Goal: Task Accomplishment & Management: Use online tool/utility

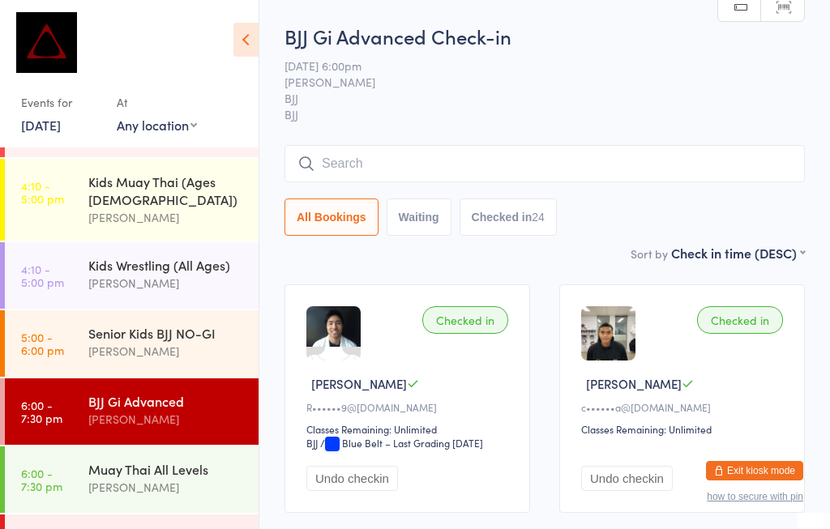
click at [395, 164] on input "search" at bounding box center [544, 163] width 520 height 37
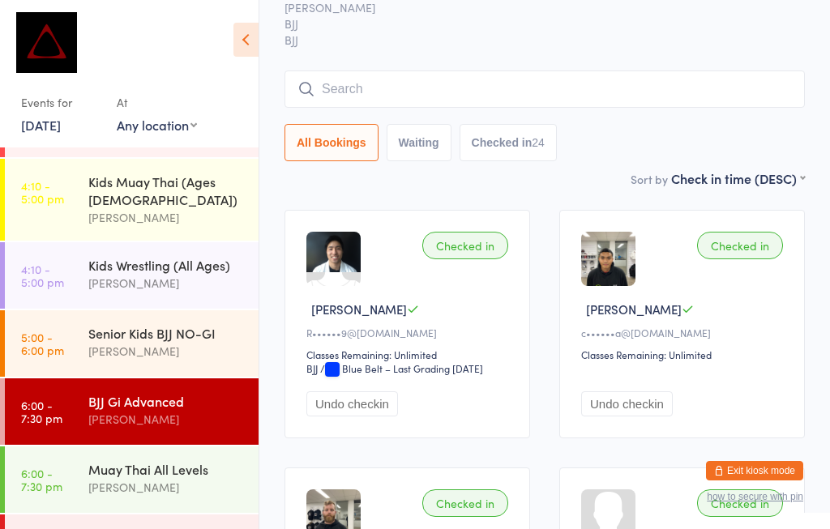
scroll to position [147, 0]
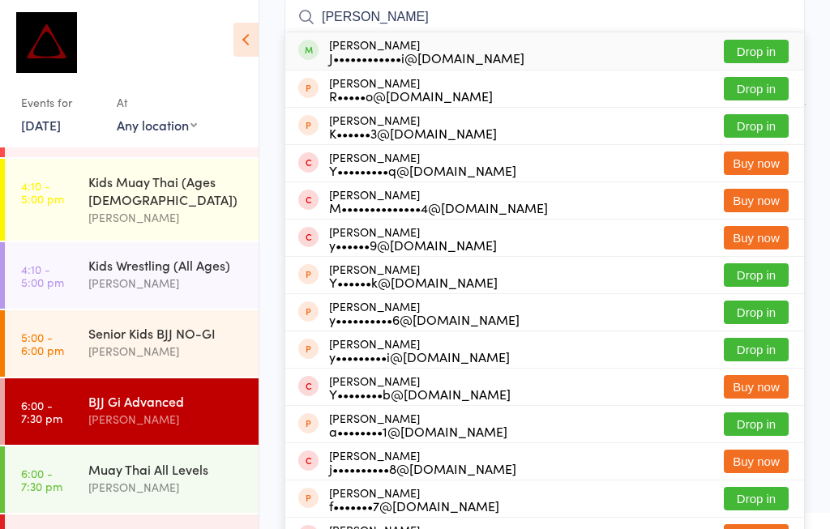
type input "[PERSON_NAME]"
click at [382, 51] on div "J••••••••••••i@[DOMAIN_NAME]" at bounding box center [426, 57] width 195 height 13
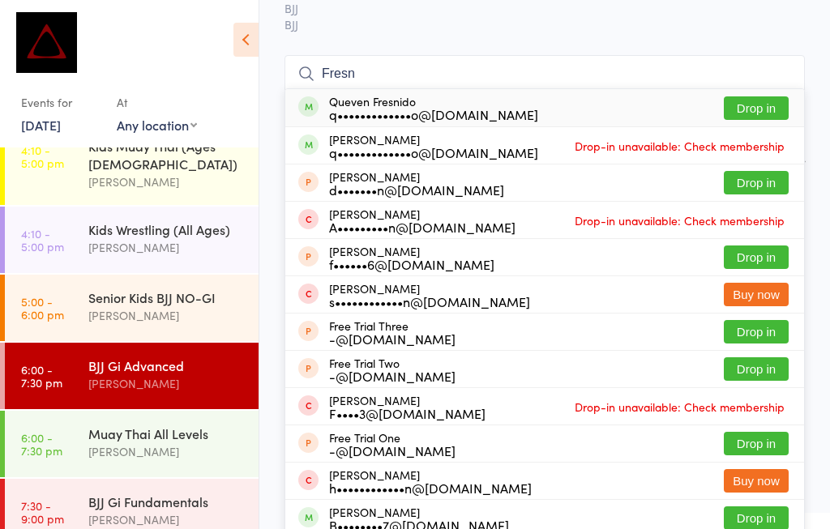
scroll to position [120, 0]
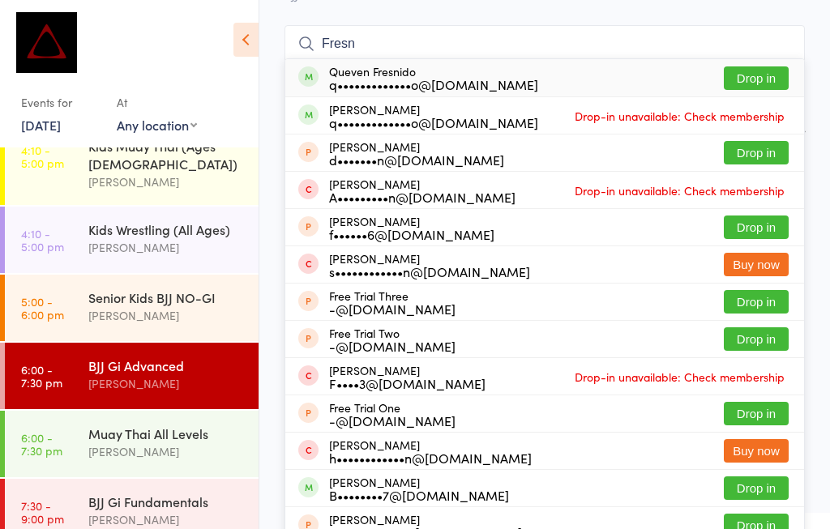
type input "Fresn"
click at [780, 75] on button "Drop in" at bounding box center [756, 78] width 65 height 24
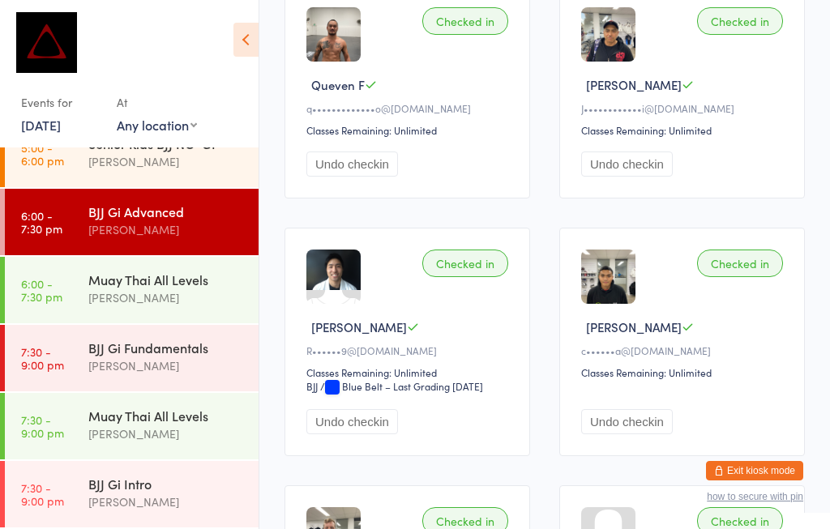
scroll to position [305, 0]
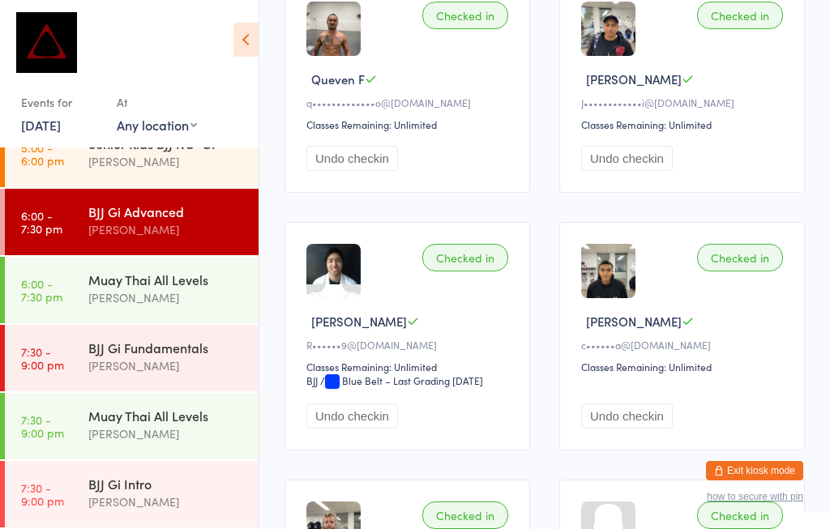
click at [118, 339] on div "BJJ Gi Fundamentals" at bounding box center [166, 348] width 156 height 18
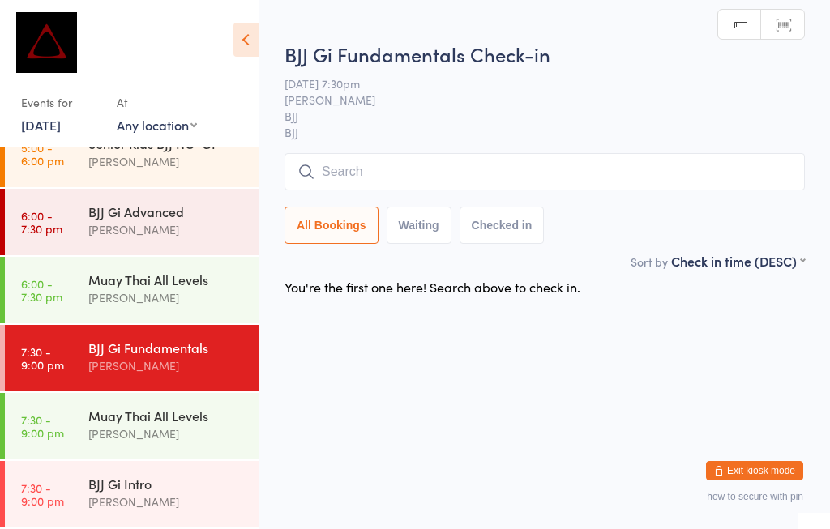
click at [347, 157] on input "search" at bounding box center [544, 171] width 520 height 37
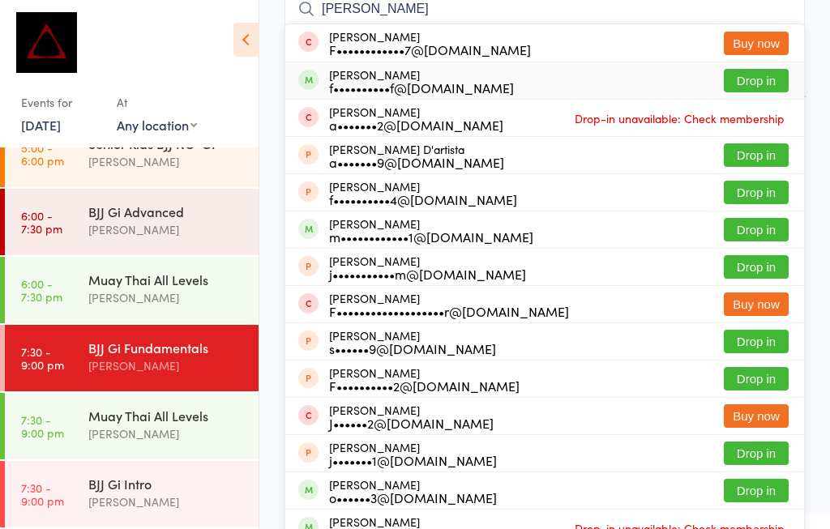
type input "[PERSON_NAME]"
click at [749, 83] on button "Drop in" at bounding box center [756, 81] width 65 height 24
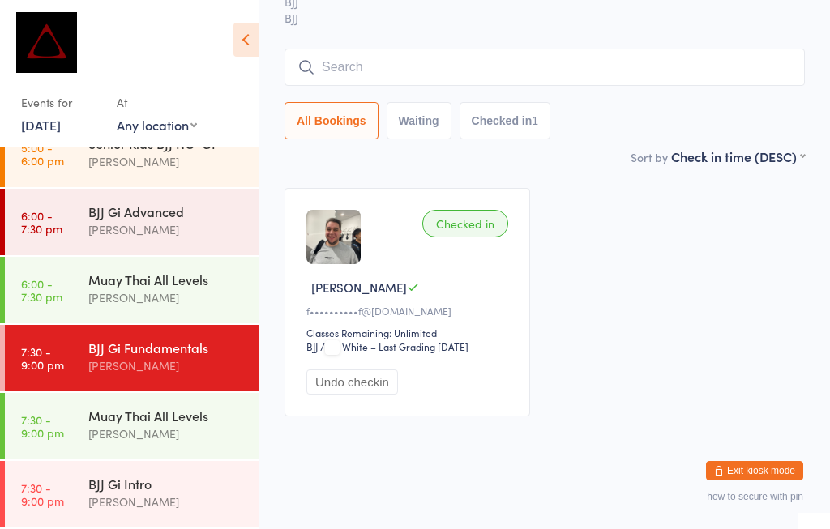
scroll to position [113, 0]
click at [190, 355] on div "BJJ Gi Fundamentals" at bounding box center [166, 348] width 156 height 18
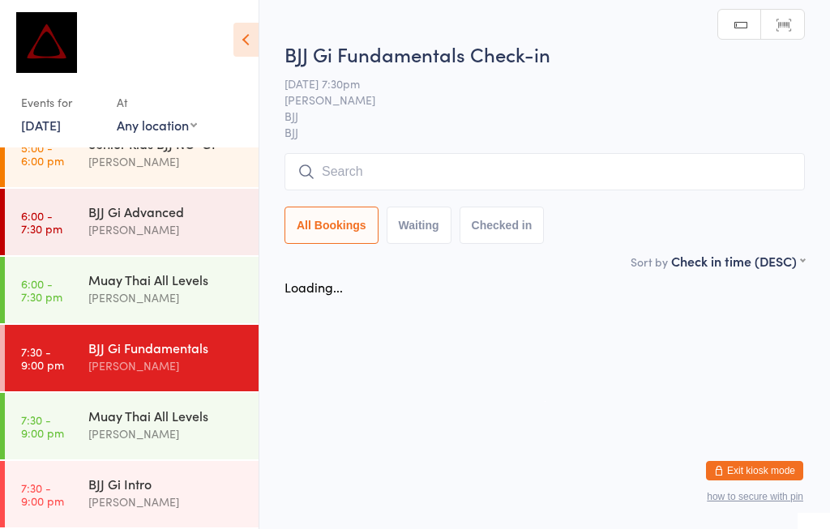
scroll to position [0, 0]
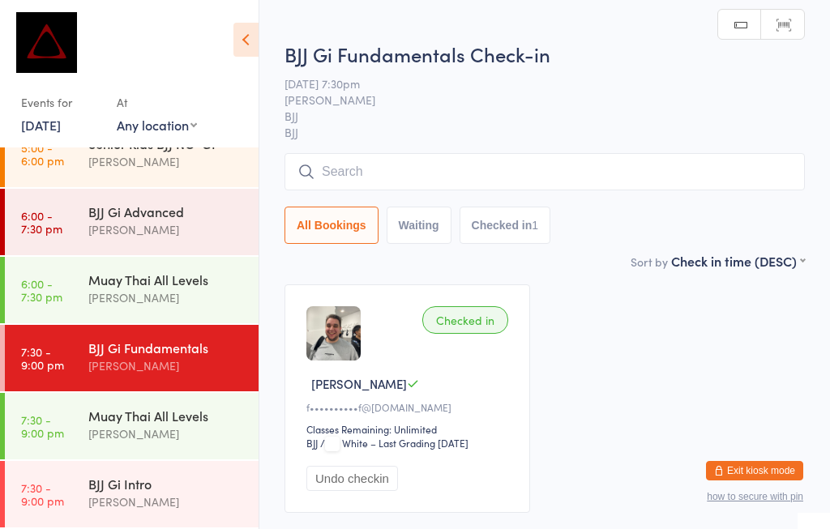
click at [367, 175] on input "search" at bounding box center [544, 171] width 520 height 37
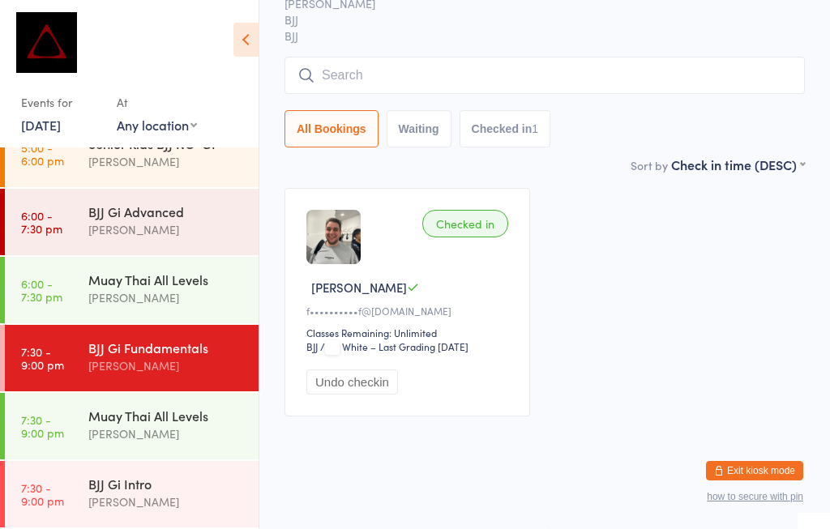
scroll to position [155, 0]
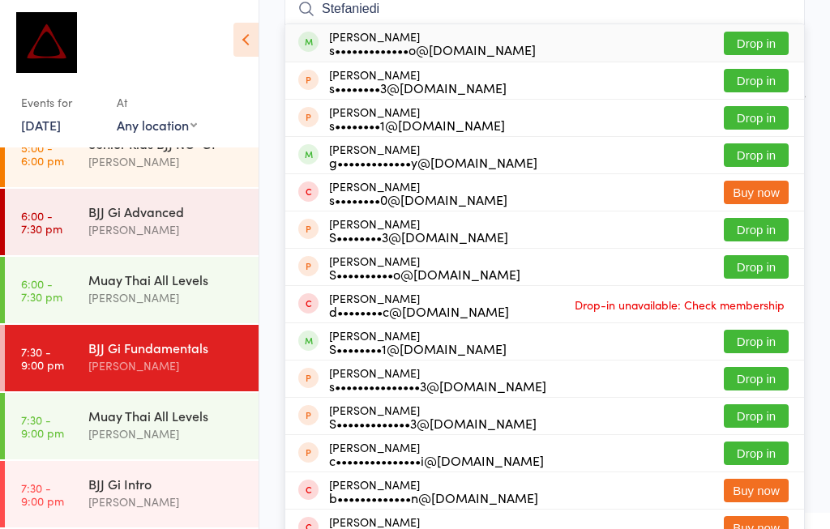
type input "Stefaniedi"
click at [757, 43] on button "Drop in" at bounding box center [756, 44] width 65 height 24
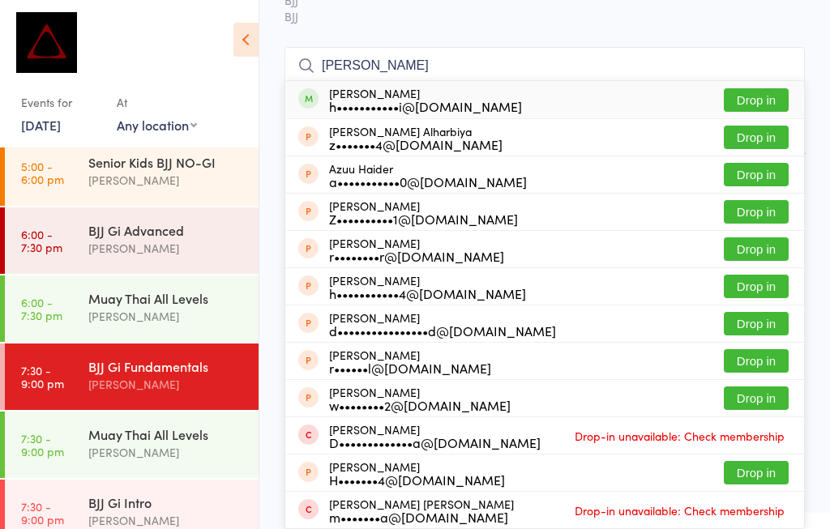
scroll to position [143, 0]
type input "[PERSON_NAME]"
click at [757, 88] on button "Drop in" at bounding box center [756, 100] width 65 height 24
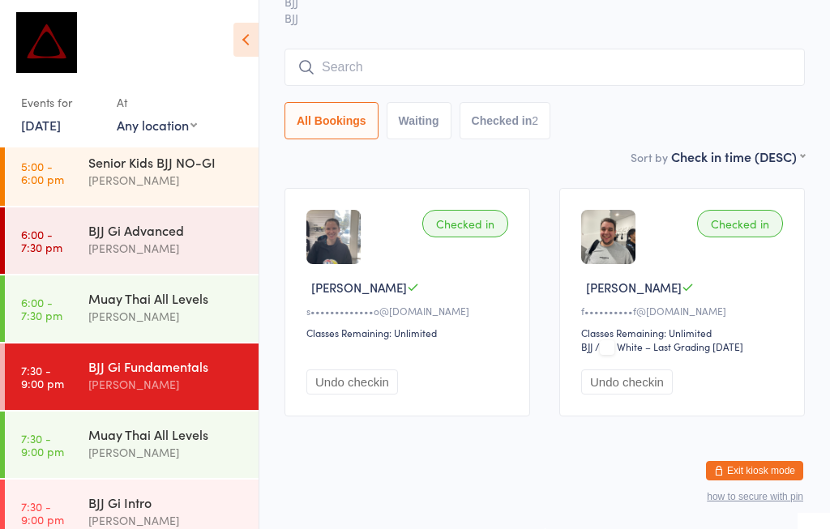
scroll to position [113, 0]
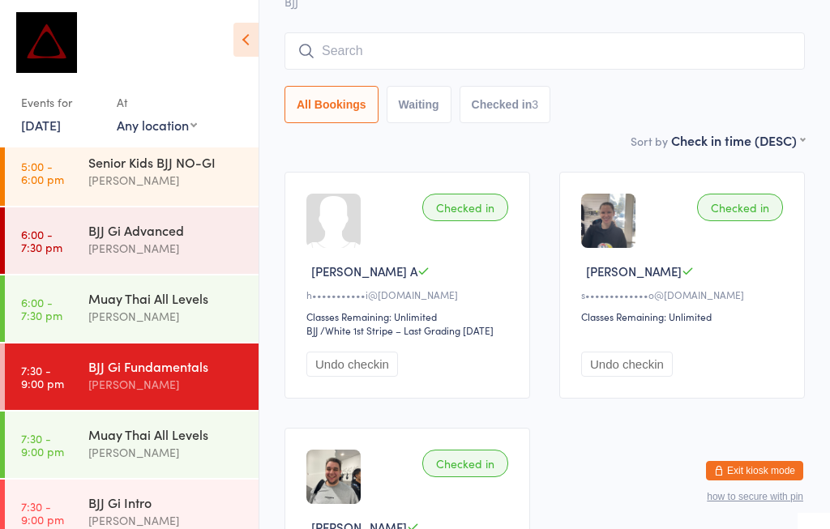
click at [150, 358] on div "BJJ Gi Fundamentals [PERSON_NAME]" at bounding box center [173, 376] width 170 height 64
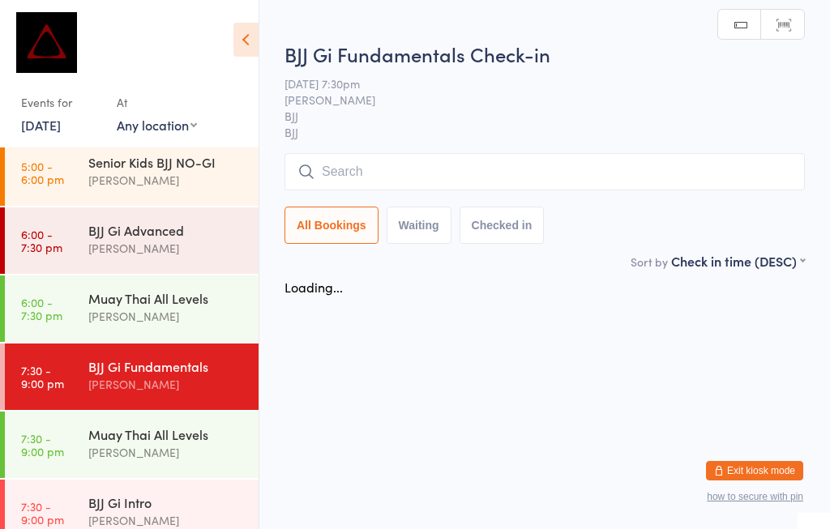
scroll to position [0, 0]
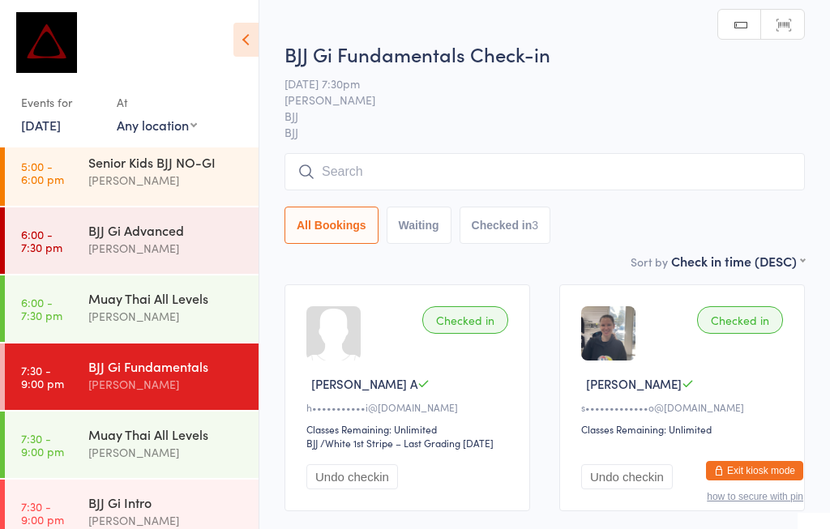
click at [385, 186] on input "search" at bounding box center [544, 171] width 520 height 37
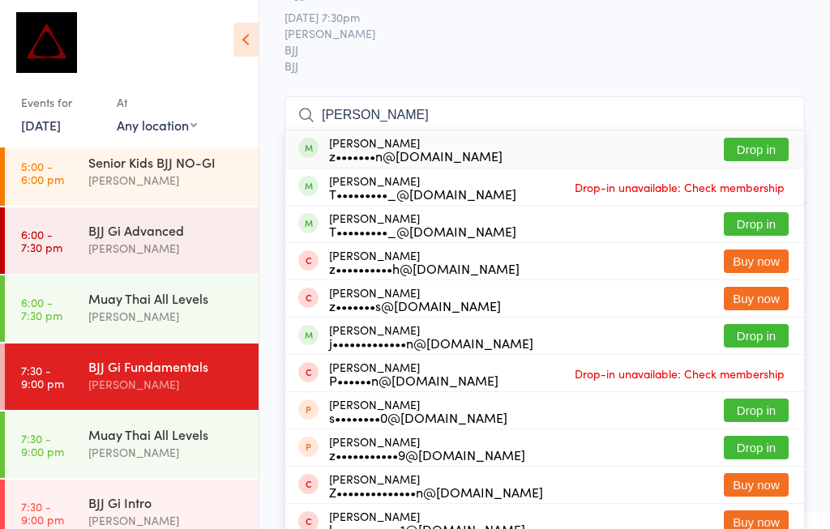
scroll to position [147, 0]
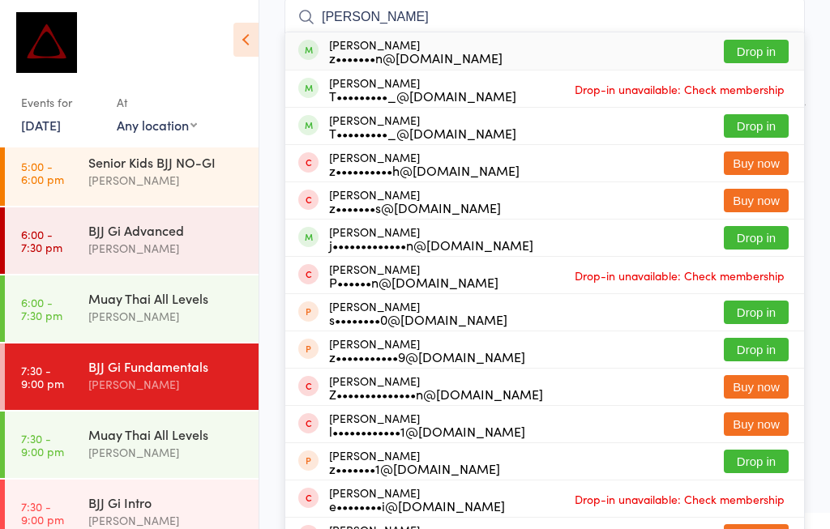
type input "[PERSON_NAME]"
click at [758, 47] on button "Drop in" at bounding box center [756, 52] width 65 height 24
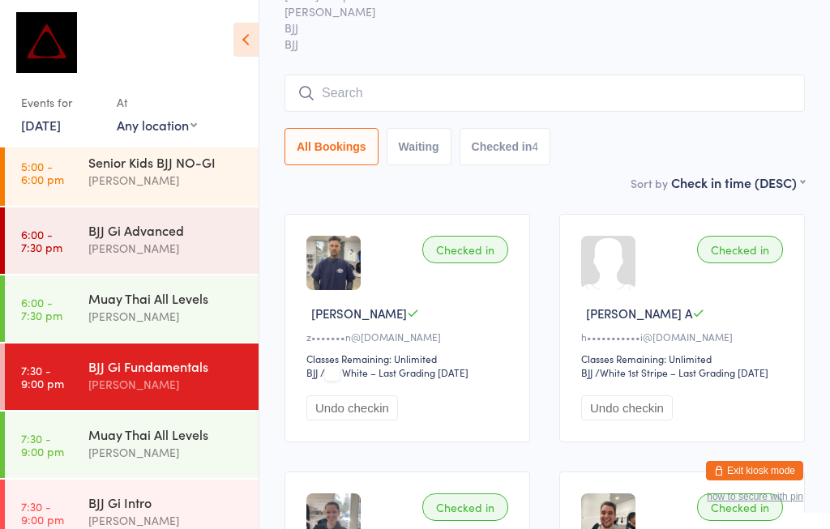
scroll to position [70, 0]
click at [357, 88] on input "search" at bounding box center [544, 93] width 520 height 37
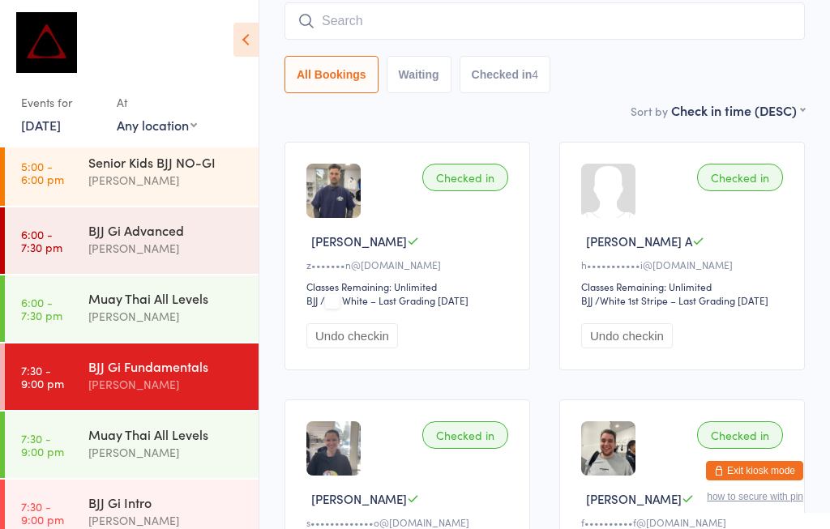
scroll to position [147, 0]
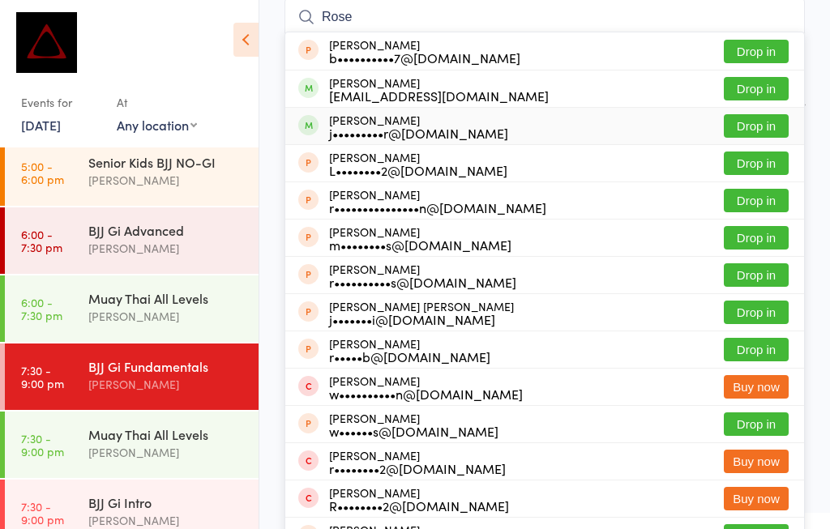
type input "Rose"
click at [757, 122] on button "Drop in" at bounding box center [756, 126] width 65 height 24
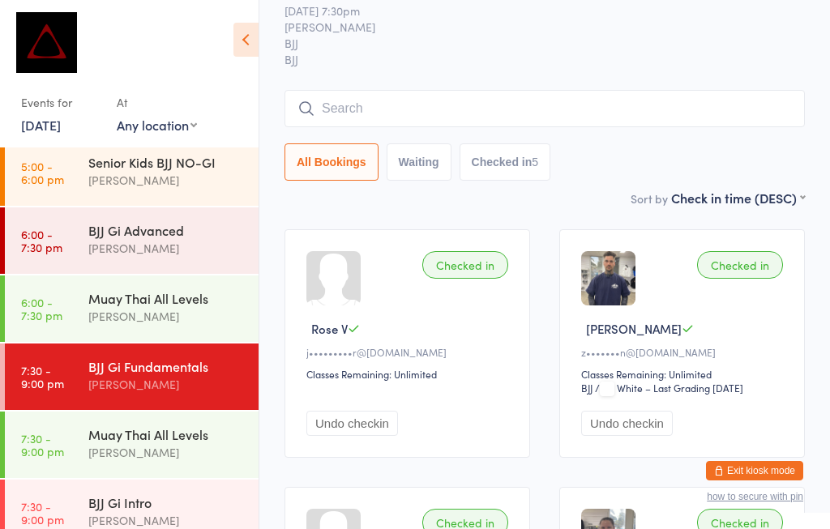
scroll to position [386, 0]
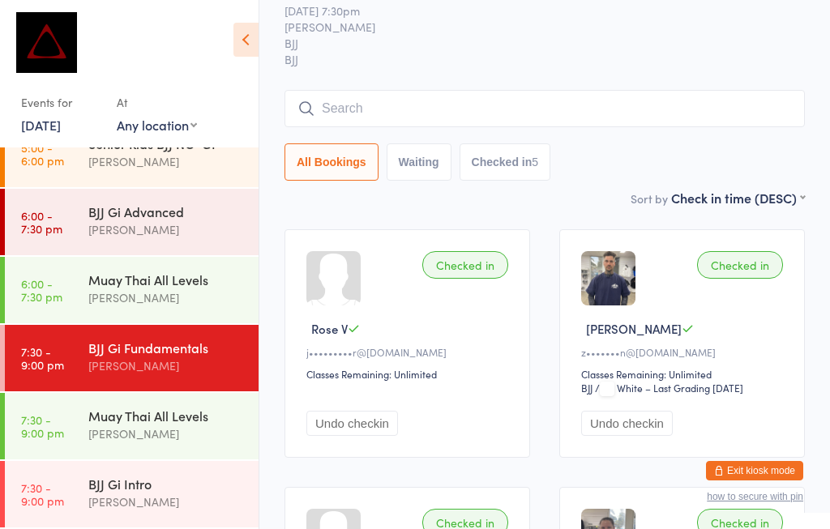
click at [97, 418] on div "Muay Thai All Levels" at bounding box center [166, 416] width 156 height 18
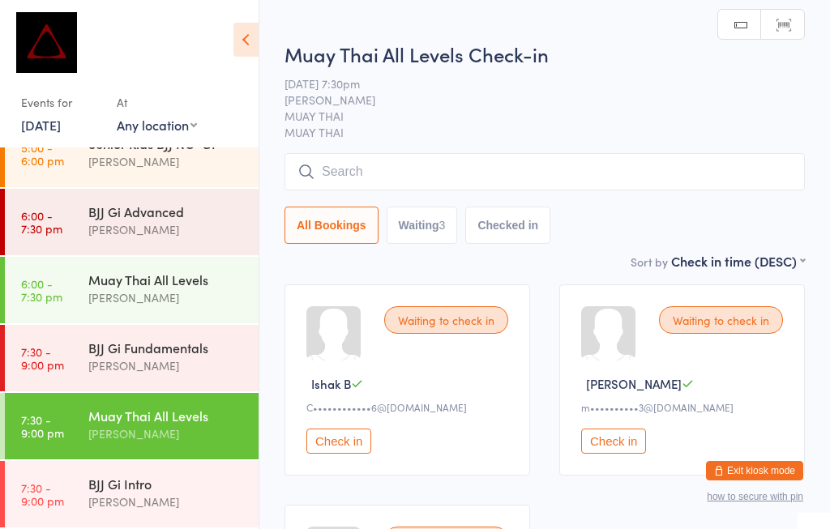
click at [331, 177] on input "search" at bounding box center [544, 171] width 520 height 37
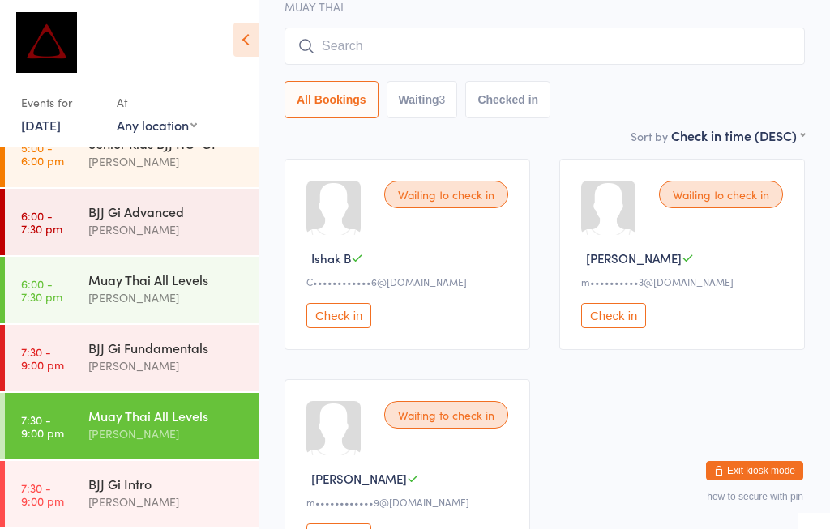
scroll to position [155, 0]
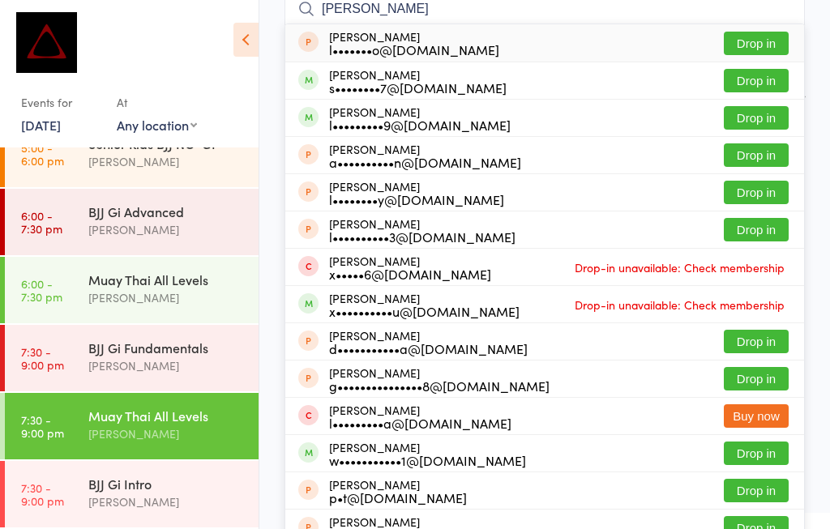
type input "[PERSON_NAME]"
click at [746, 86] on button "Drop in" at bounding box center [756, 81] width 65 height 24
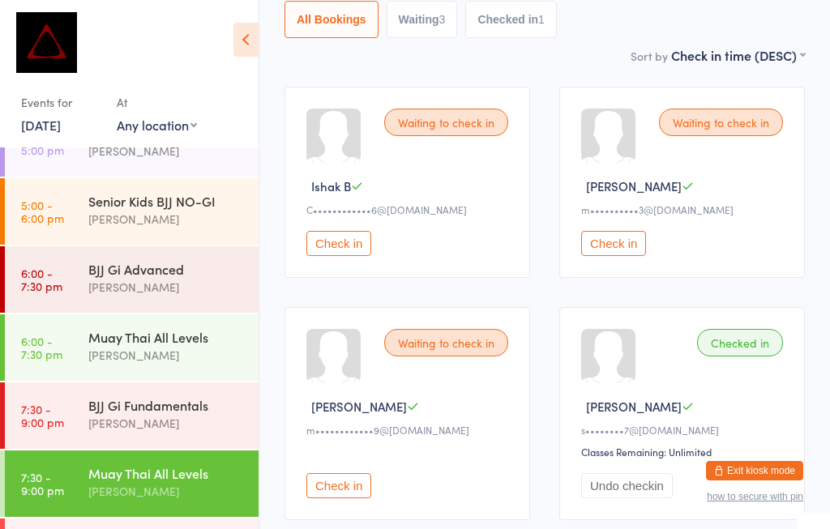
scroll to position [210, 0]
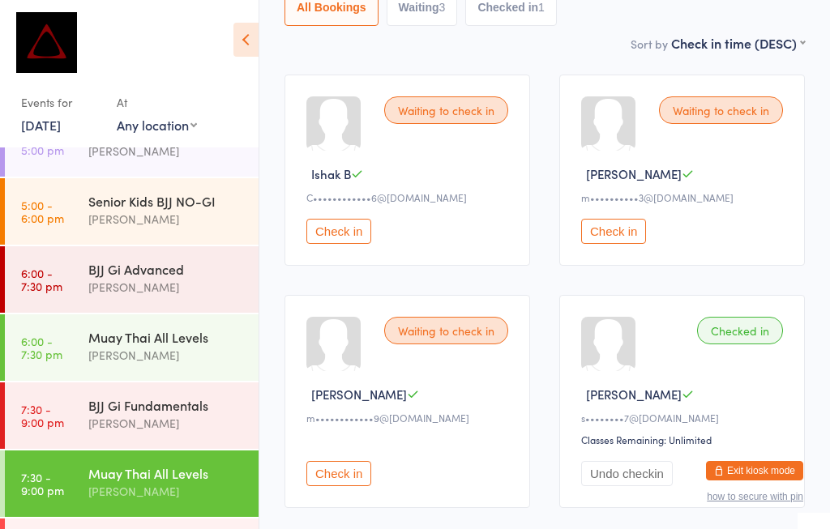
click at [175, 406] on div "BJJ Gi Fundamentals" at bounding box center [166, 405] width 156 height 18
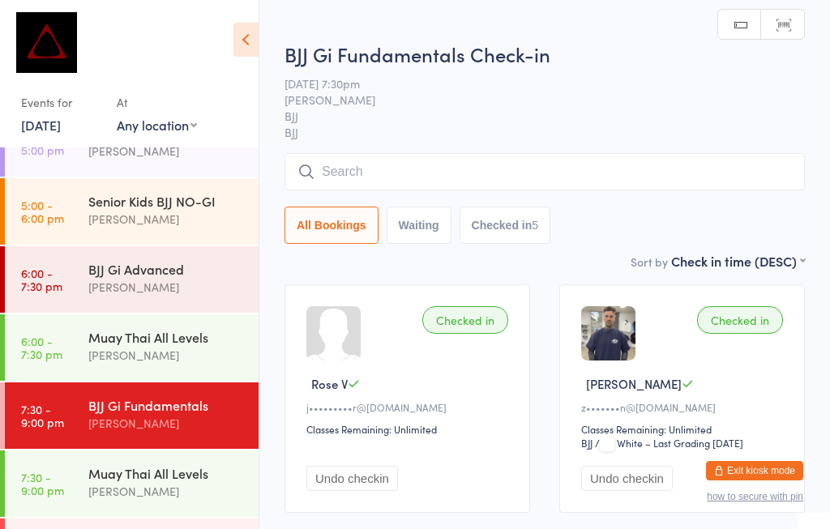
click at [413, 169] on input "search" at bounding box center [544, 171] width 520 height 37
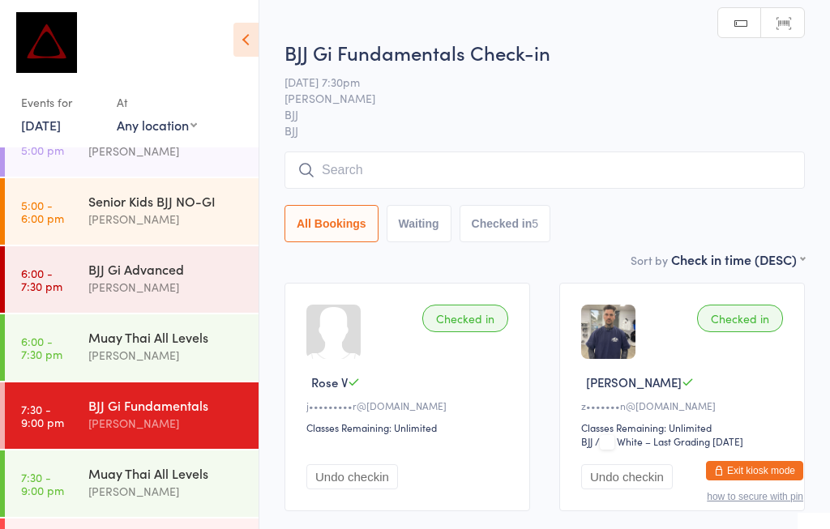
scroll to position [155, 0]
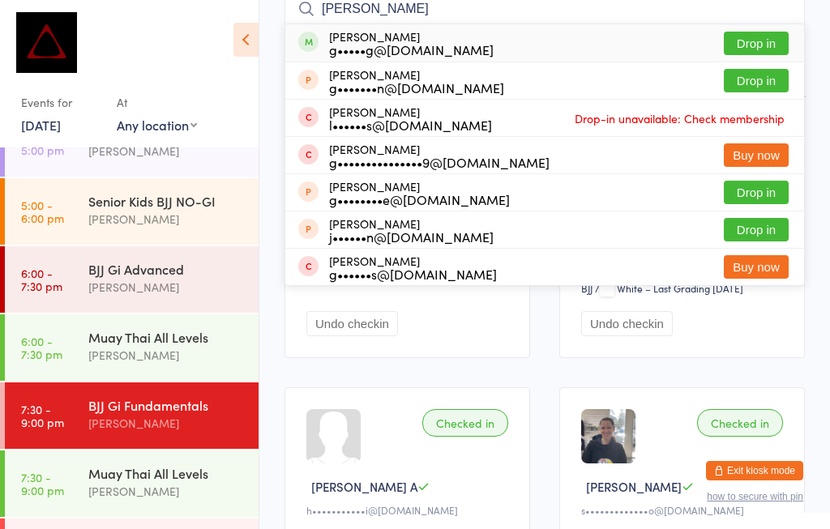
type input "[PERSON_NAME]"
click at [756, 38] on button "Drop in" at bounding box center [756, 44] width 65 height 24
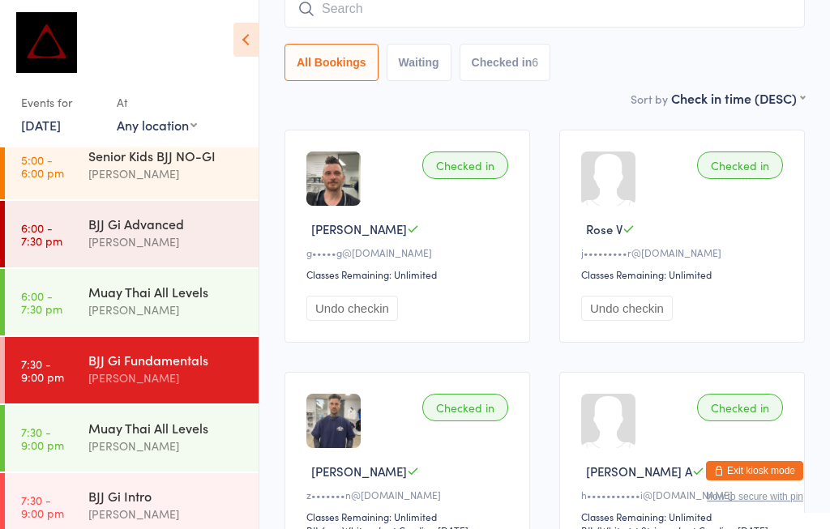
scroll to position [386, 0]
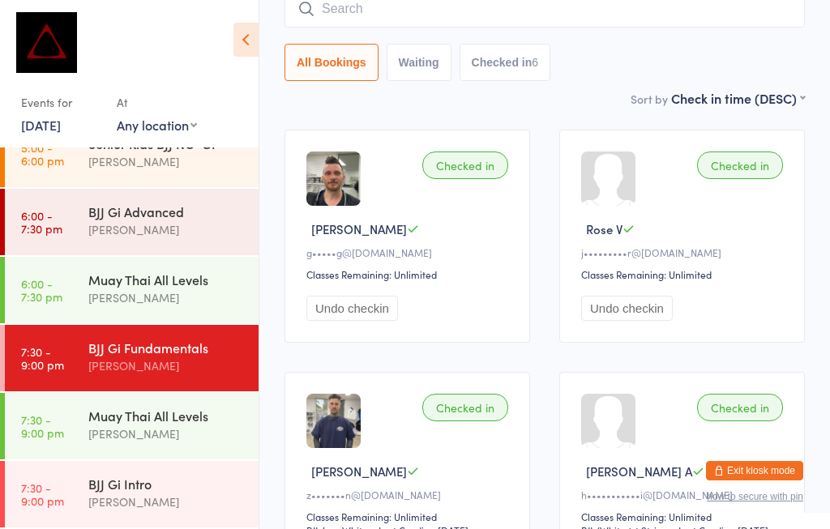
click at [165, 271] on div "Muay Thai All Levels" at bounding box center [166, 280] width 156 height 18
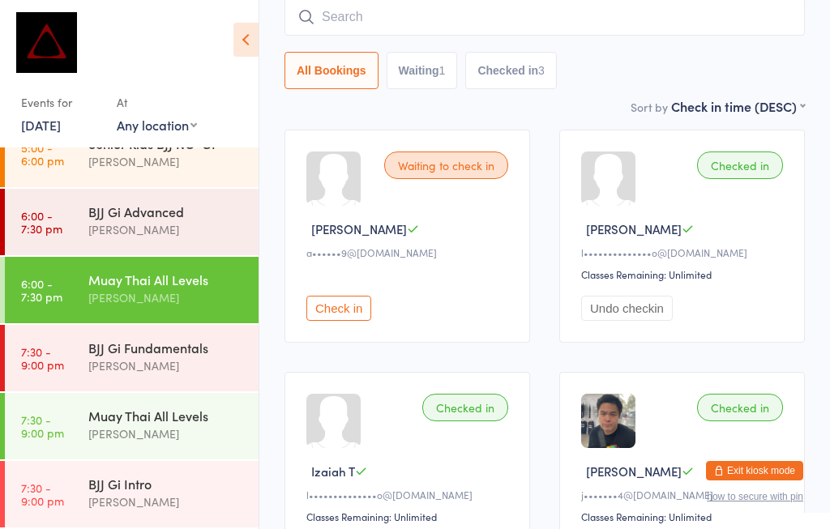
scroll to position [199, 0]
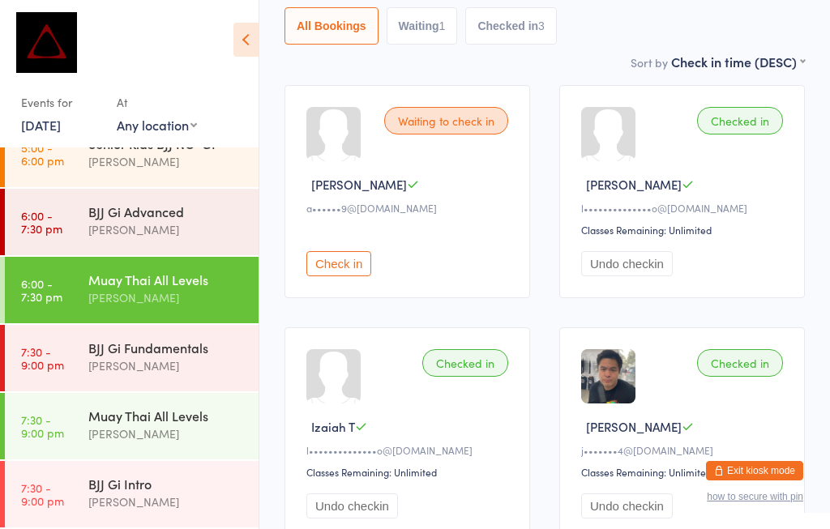
click at [160, 325] on div "BJJ Gi Fundamentals [PERSON_NAME]" at bounding box center [173, 357] width 170 height 64
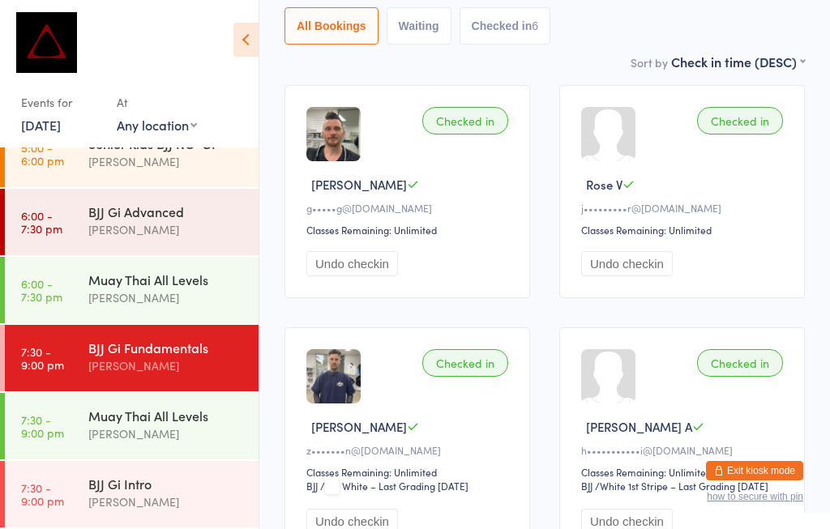
scroll to position [71, 0]
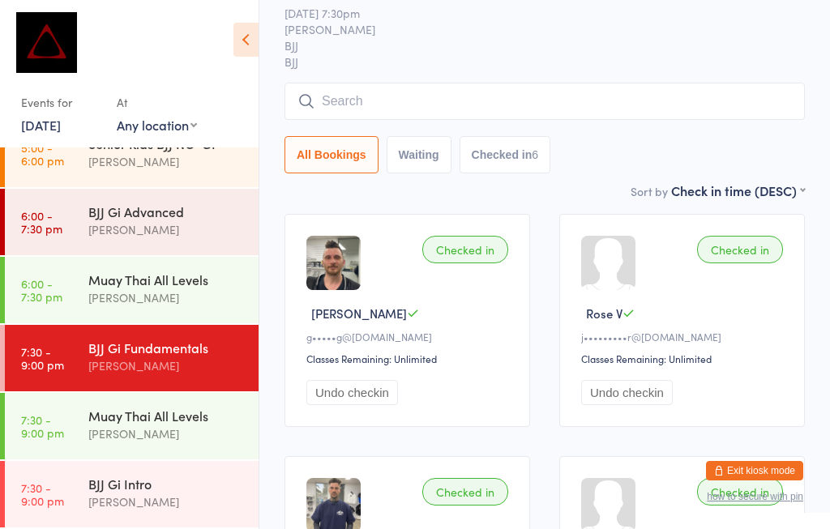
click at [168, 220] on div "[PERSON_NAME]" at bounding box center [166, 229] width 156 height 19
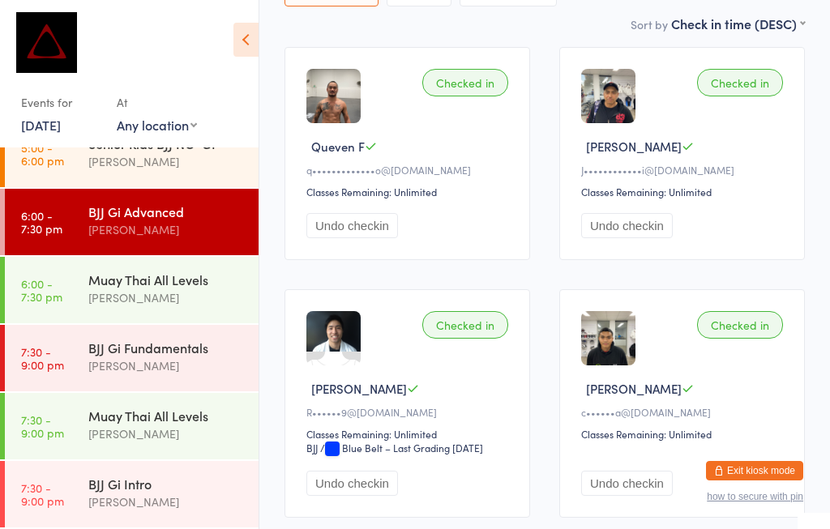
scroll to position [241, 0]
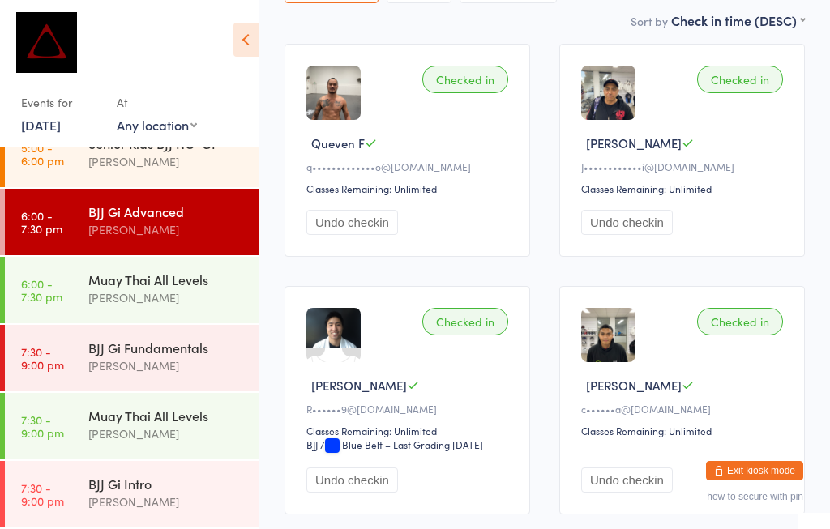
click at [160, 339] on div "BJJ Gi Fundamentals" at bounding box center [166, 348] width 156 height 18
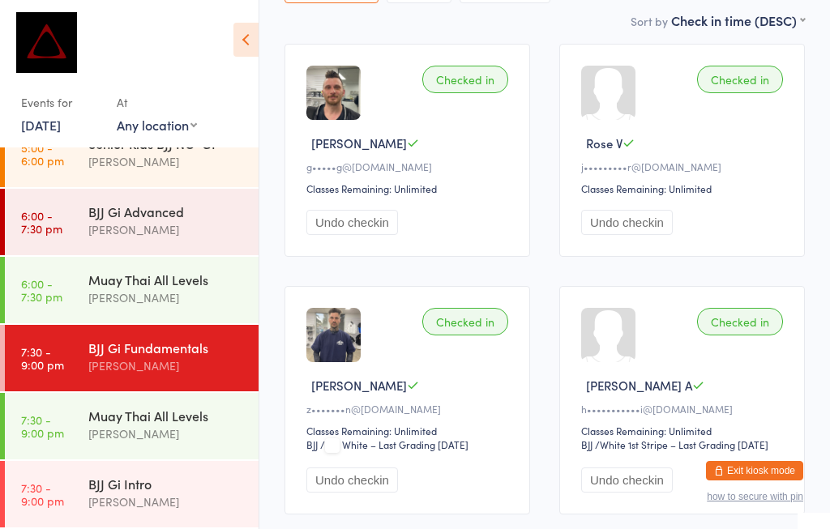
scroll to position [71, 0]
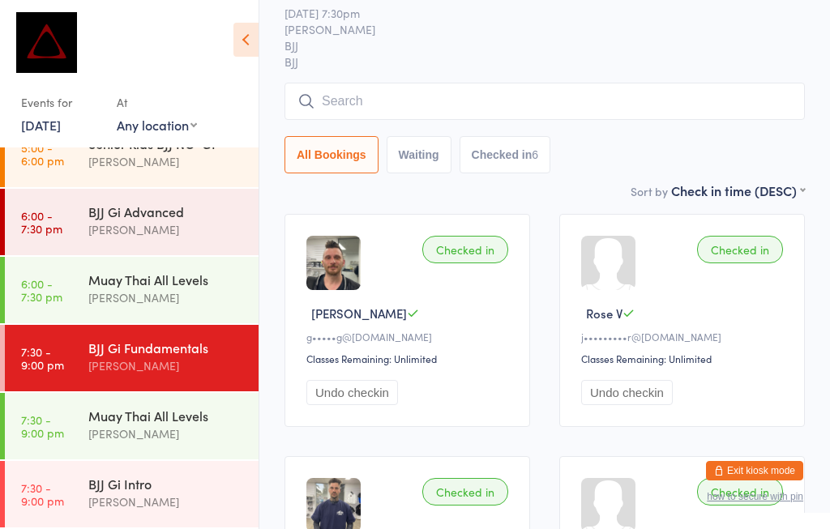
click at [408, 109] on input "search" at bounding box center [544, 101] width 520 height 37
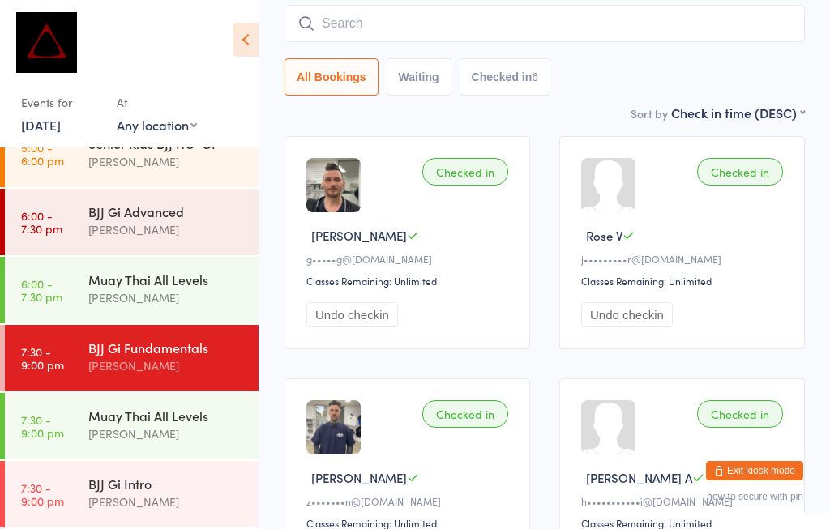
scroll to position [155, 0]
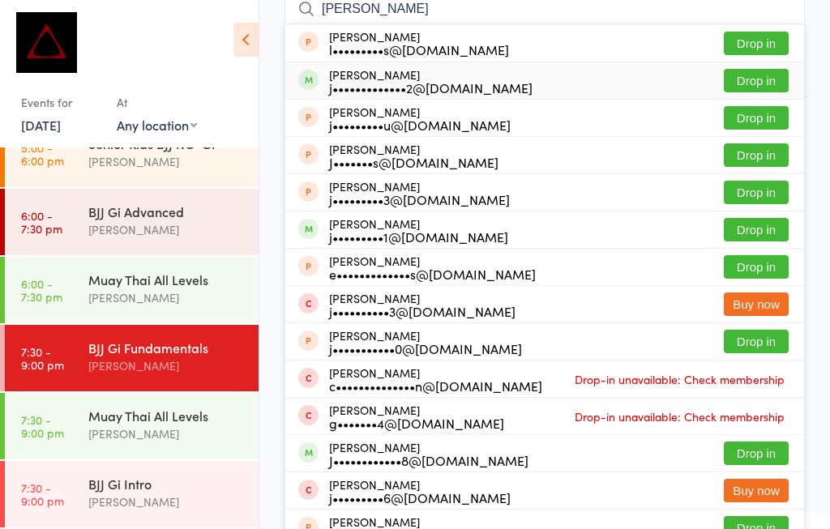
type input "[PERSON_NAME]"
click at [766, 90] on button "Drop in" at bounding box center [756, 81] width 65 height 24
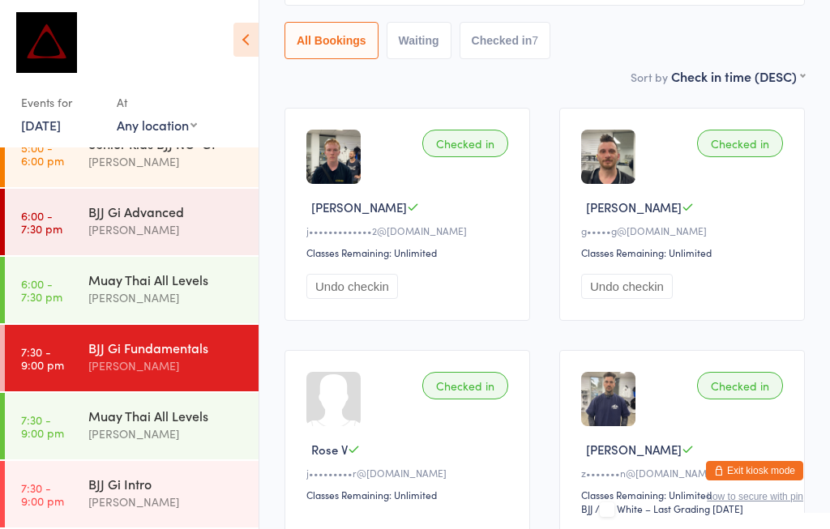
scroll to position [246, 0]
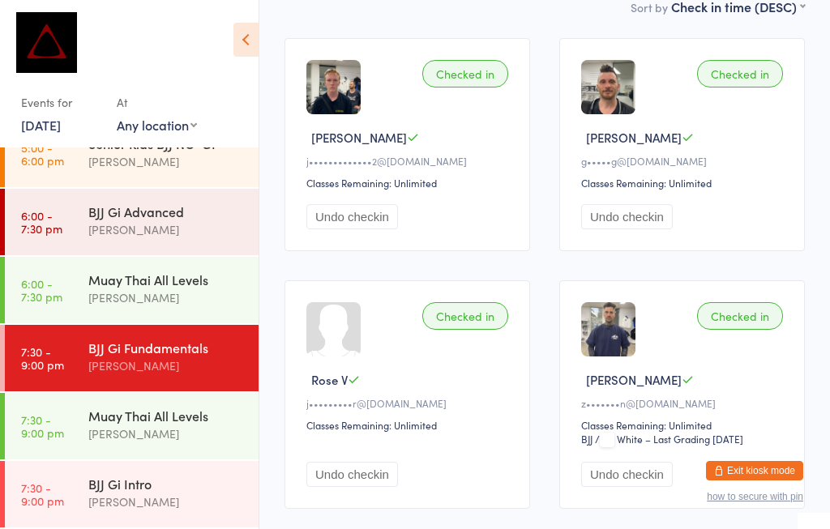
click at [162, 339] on div "BJJ Gi Fundamentals" at bounding box center [166, 348] width 156 height 18
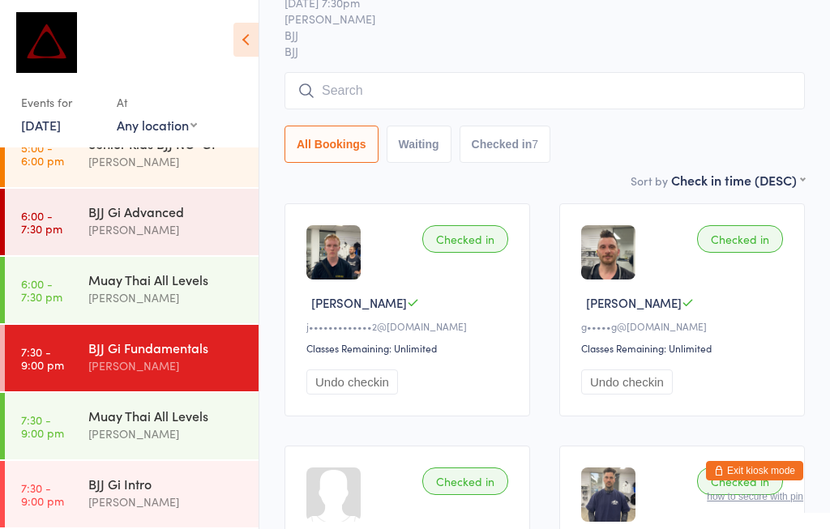
scroll to position [80, 0]
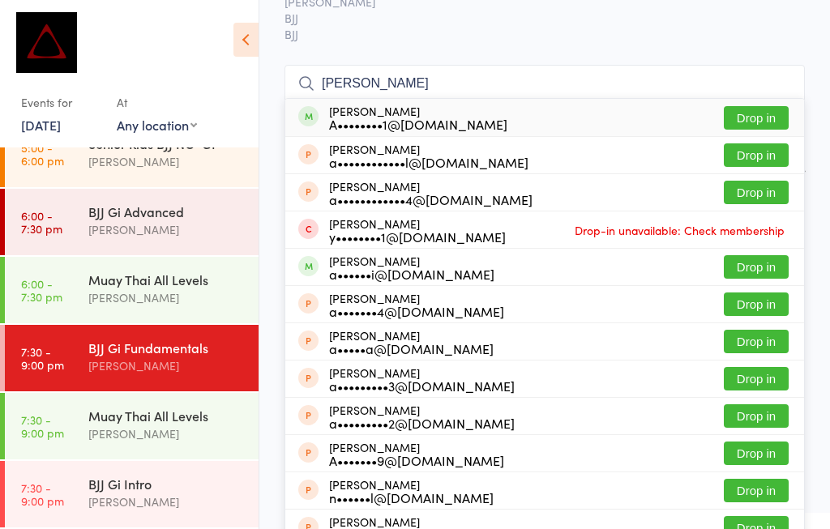
type input "[PERSON_NAME]"
click at [756, 108] on button "Drop in" at bounding box center [756, 118] width 65 height 24
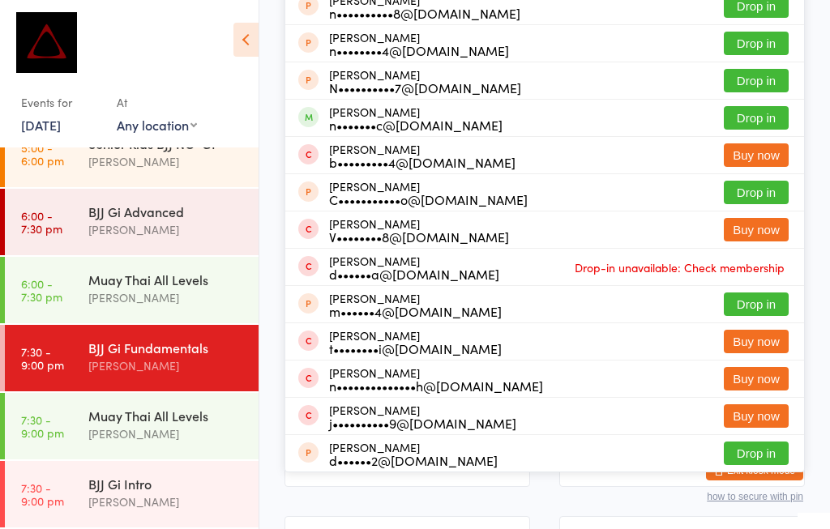
scroll to position [275, 0]
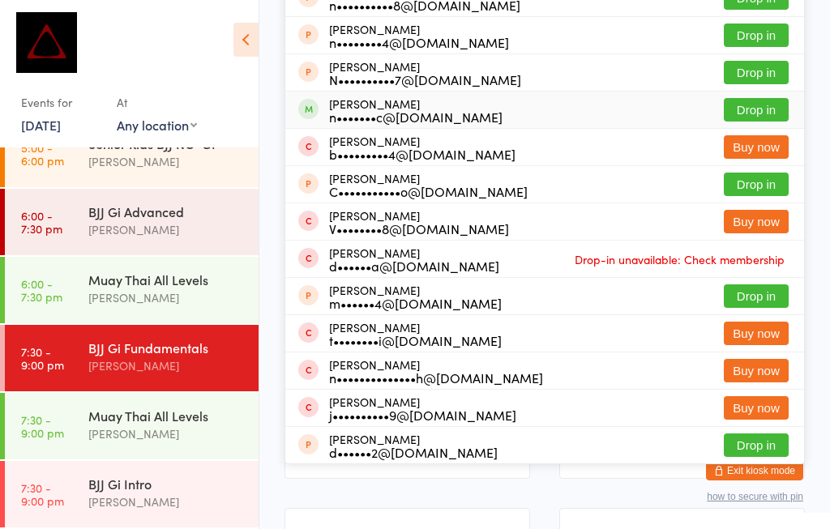
type input "Nic"
click at [749, 117] on button "Drop in" at bounding box center [756, 110] width 65 height 24
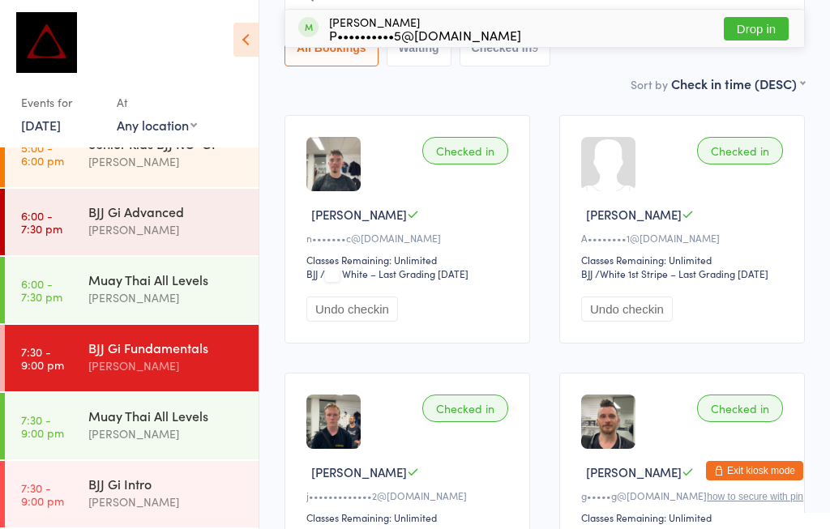
scroll to position [169, 0]
type input "Puvi"
click at [744, 25] on button "Drop in" at bounding box center [756, 30] width 65 height 24
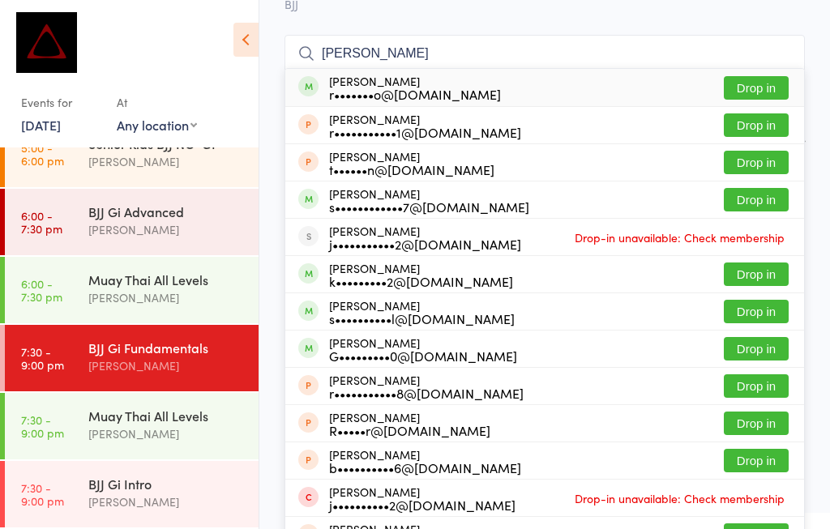
scroll to position [109, 0]
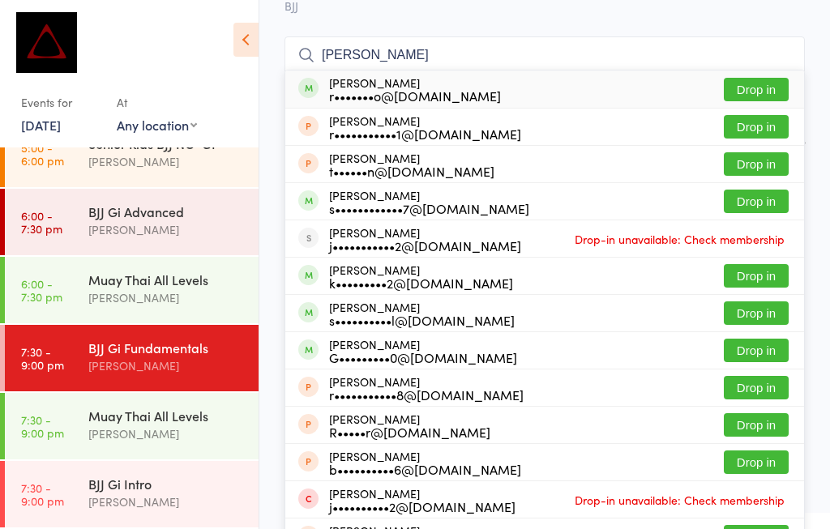
type input "[PERSON_NAME]"
click at [771, 86] on button "Drop in" at bounding box center [756, 90] width 65 height 24
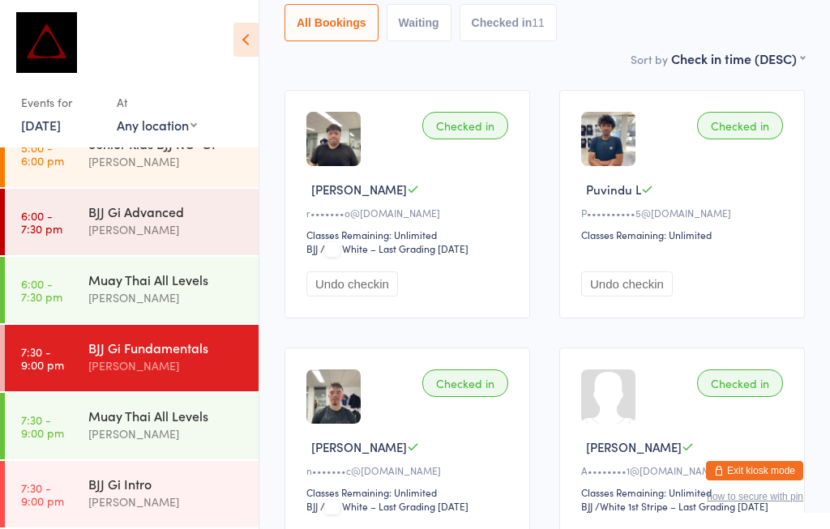
scroll to position [271, 0]
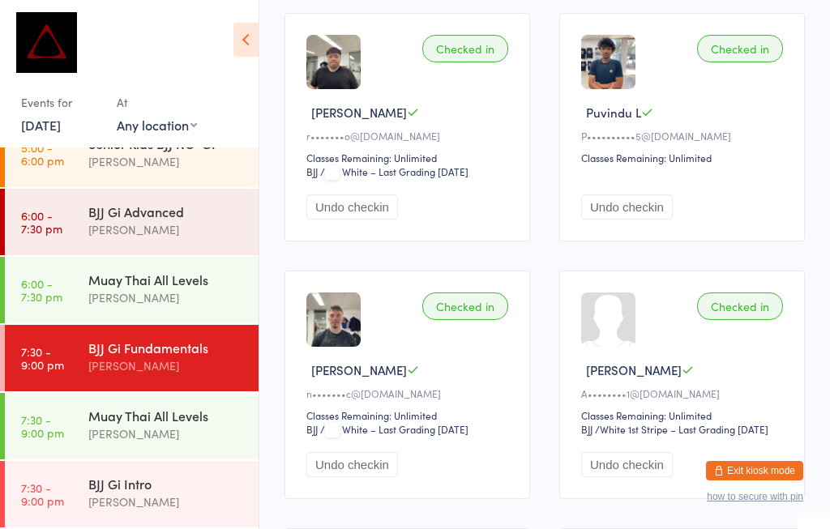
click at [105, 339] on div "BJJ Gi Fundamentals" at bounding box center [166, 348] width 156 height 18
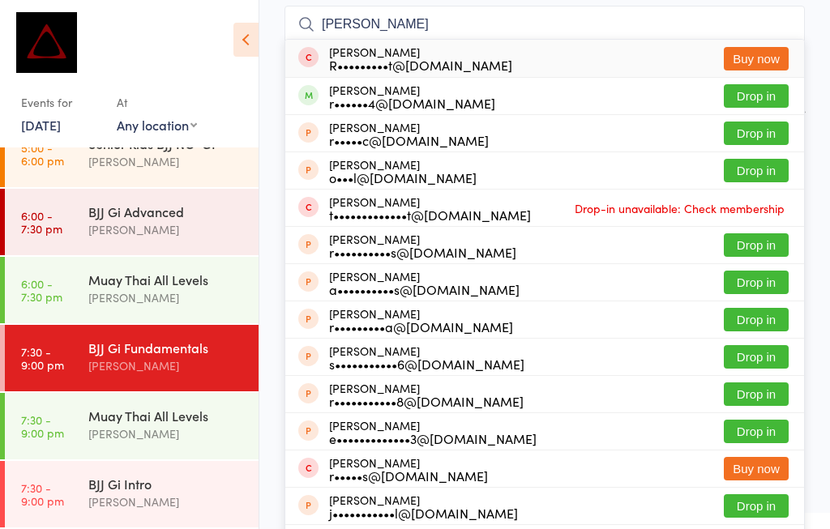
scroll to position [146, 0]
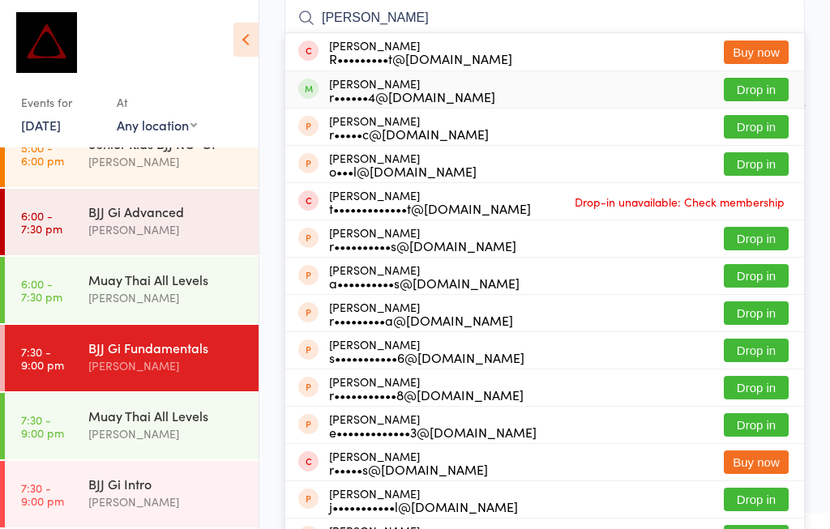
type input "[PERSON_NAME]"
click at [353, 86] on div "[PERSON_NAME] r••••••4@[DOMAIN_NAME]" at bounding box center [412, 90] width 166 height 26
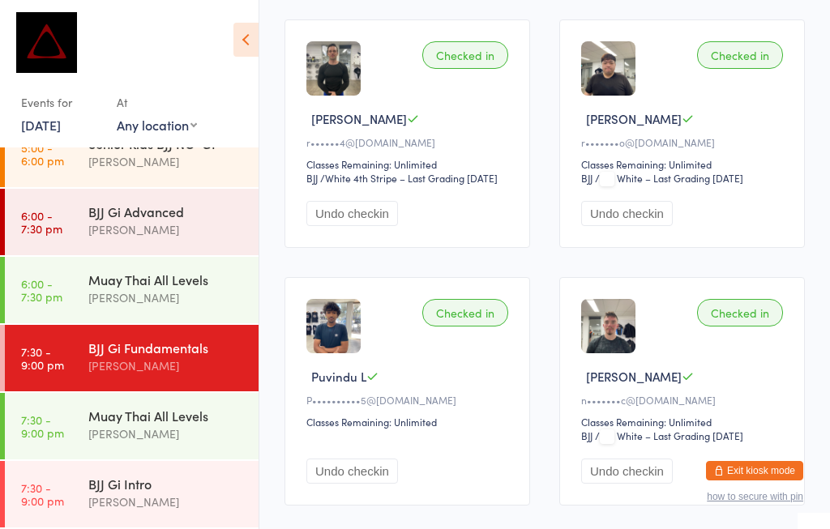
scroll to position [271, 0]
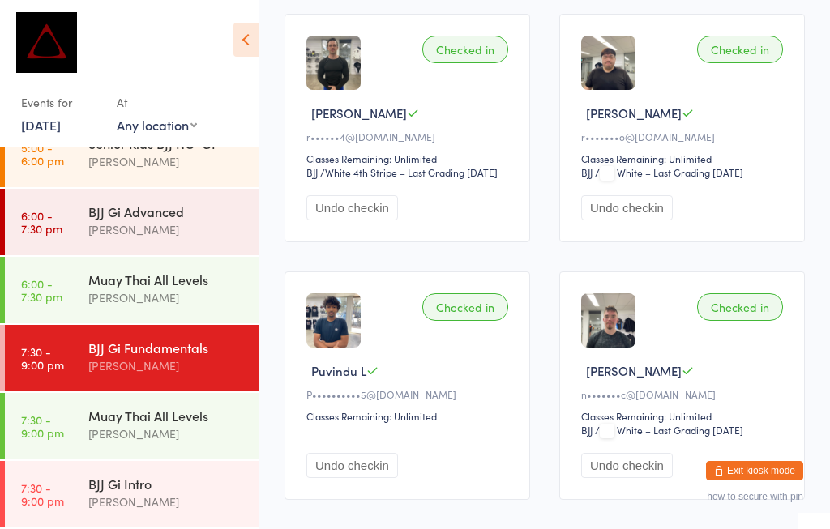
click at [175, 357] on div "[PERSON_NAME]" at bounding box center [166, 366] width 156 height 19
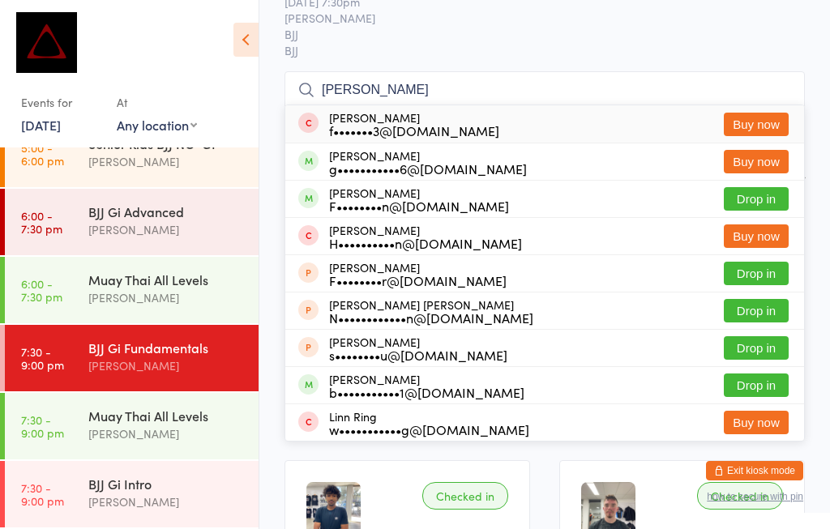
scroll to position [147, 0]
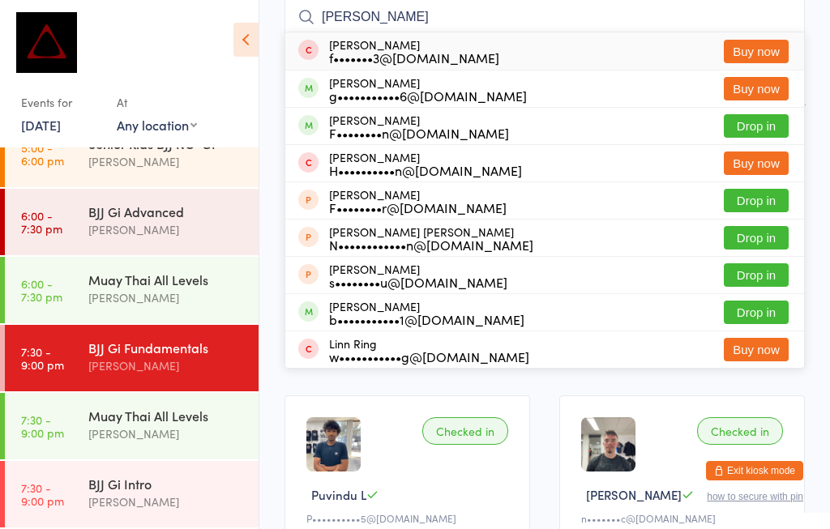
type input "[PERSON_NAME]"
click at [661, 120] on div "[PERSON_NAME] F••••••••n@[DOMAIN_NAME] Drop in" at bounding box center [544, 126] width 519 height 36
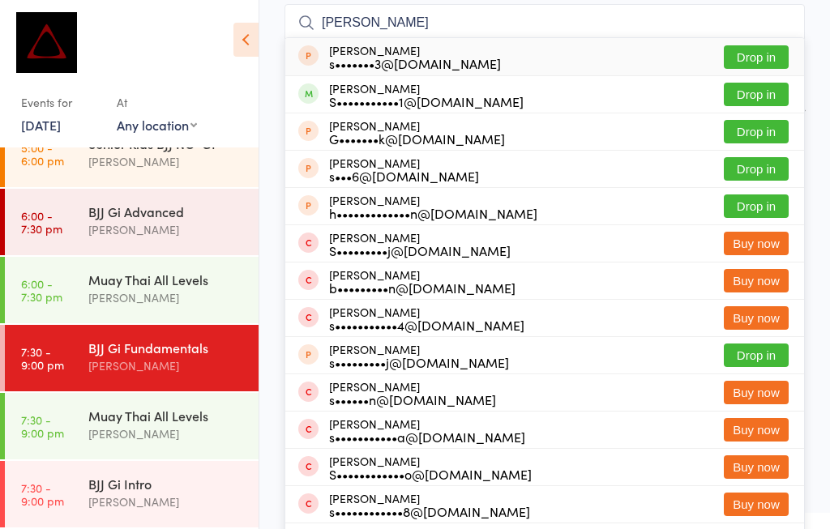
scroll to position [143, 0]
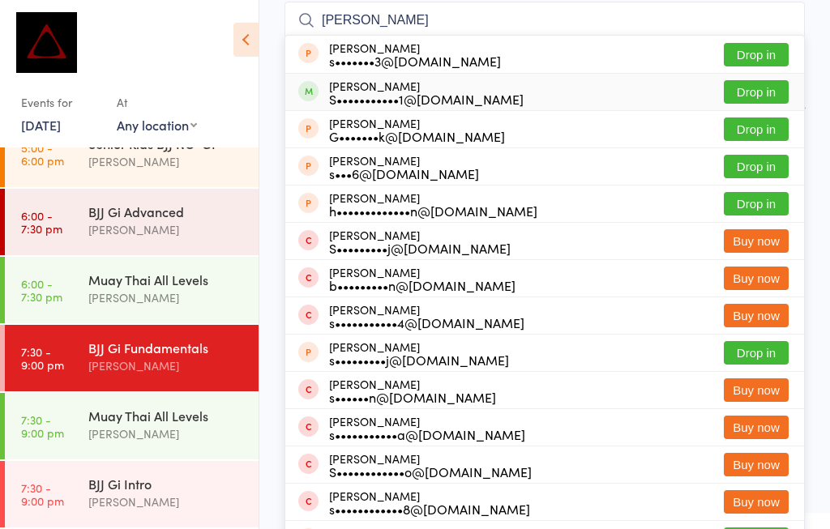
type input "[PERSON_NAME]"
click at [776, 91] on button "Drop in" at bounding box center [756, 92] width 65 height 24
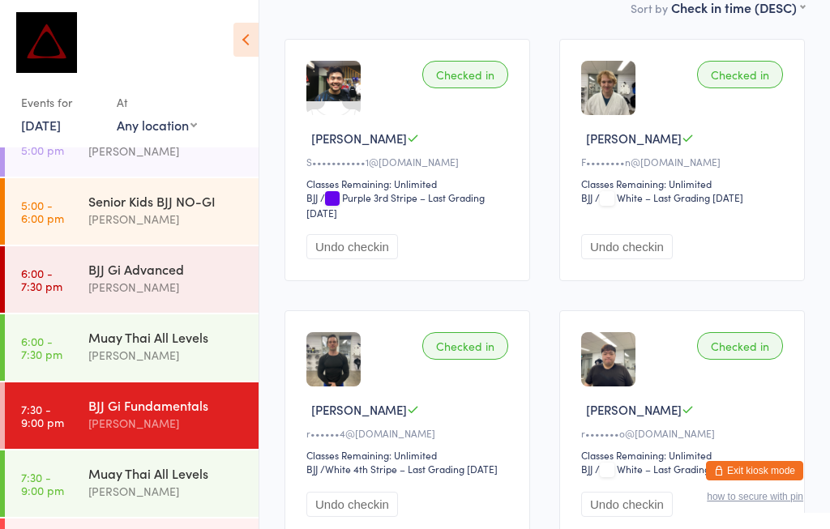
scroll to position [310, 0]
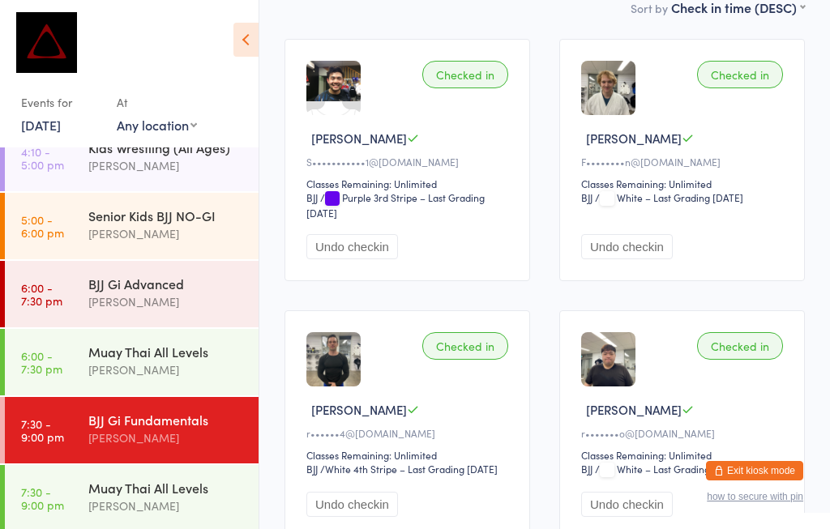
click at [191, 293] on div "[PERSON_NAME]" at bounding box center [166, 302] width 156 height 19
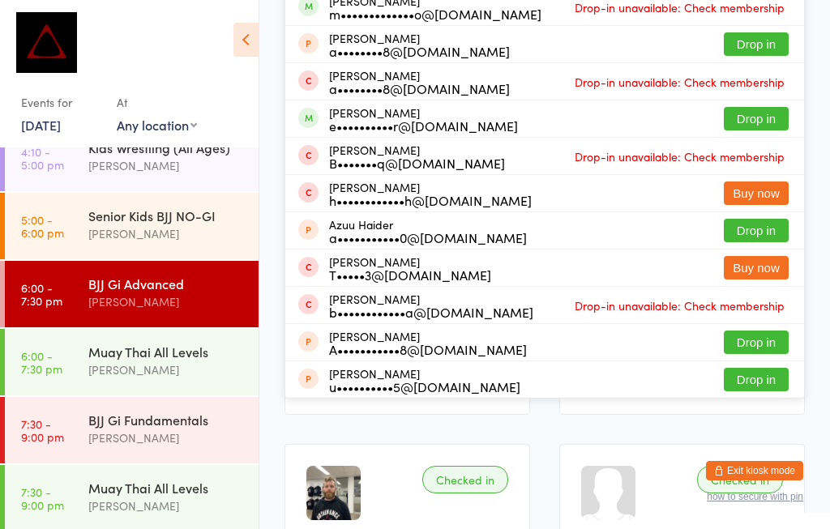
scroll to position [341, 0]
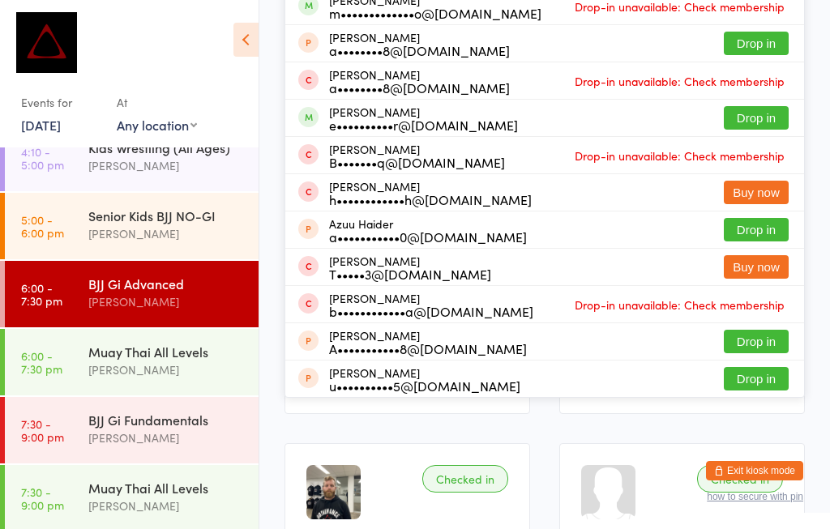
type input "Aide"
click at [750, 107] on button "Drop in" at bounding box center [756, 118] width 65 height 24
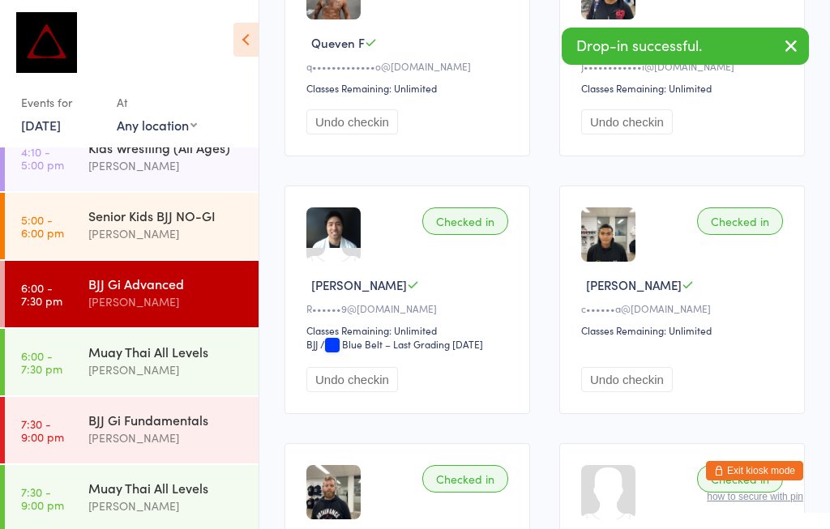
scroll to position [62, 0]
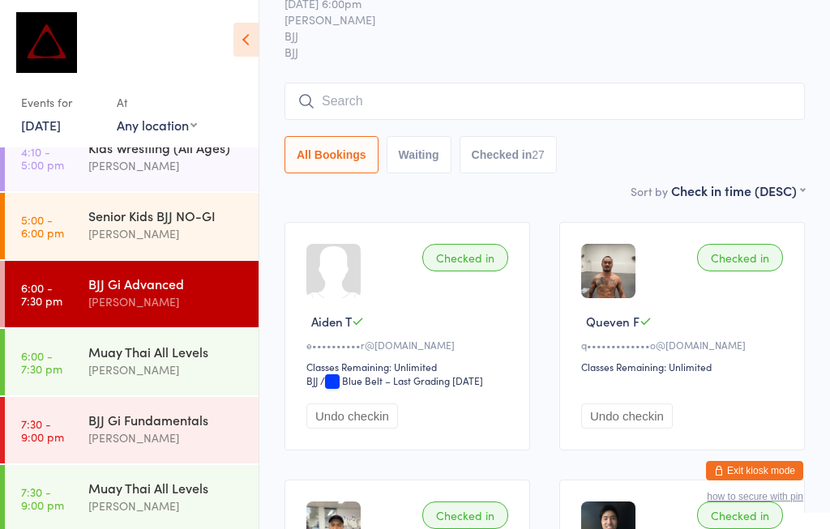
click at [159, 303] on div "[PERSON_NAME]" at bounding box center [166, 302] width 156 height 19
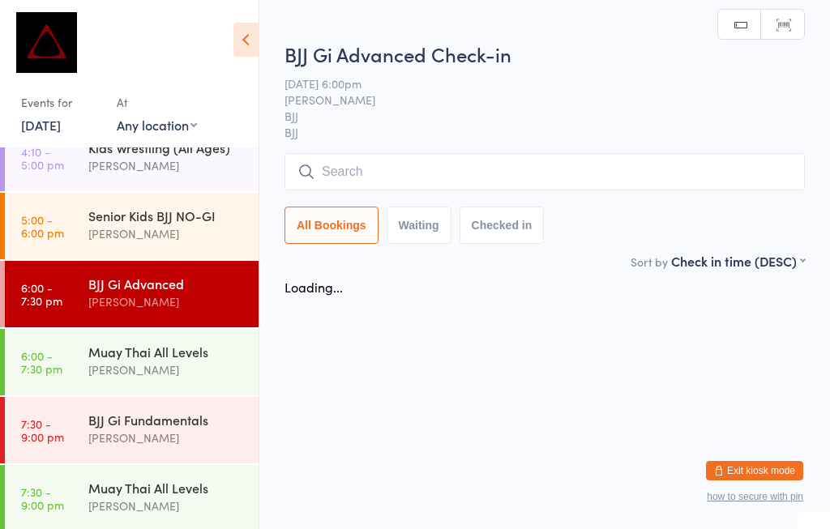
scroll to position [0, 0]
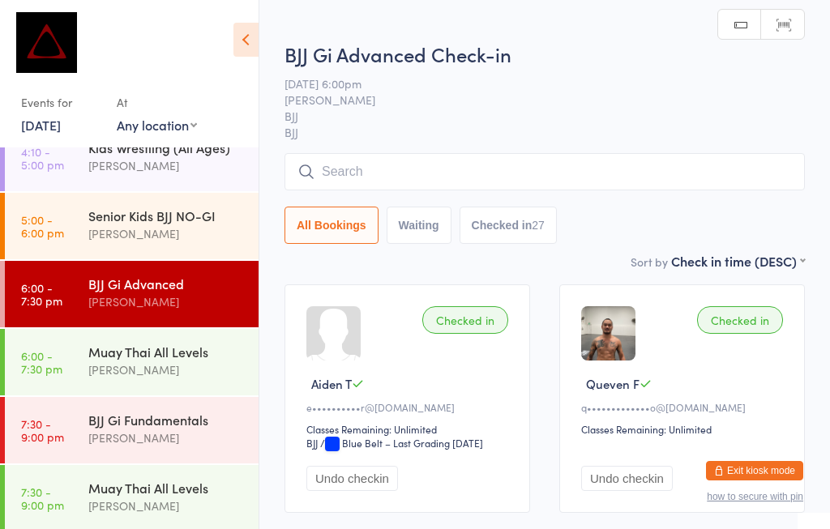
click at [500, 158] on input "search" at bounding box center [544, 171] width 520 height 37
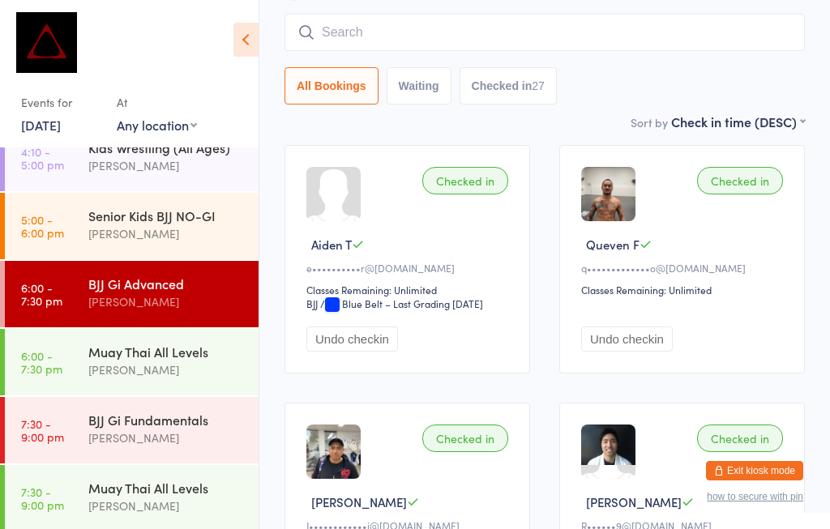
scroll to position [155, 0]
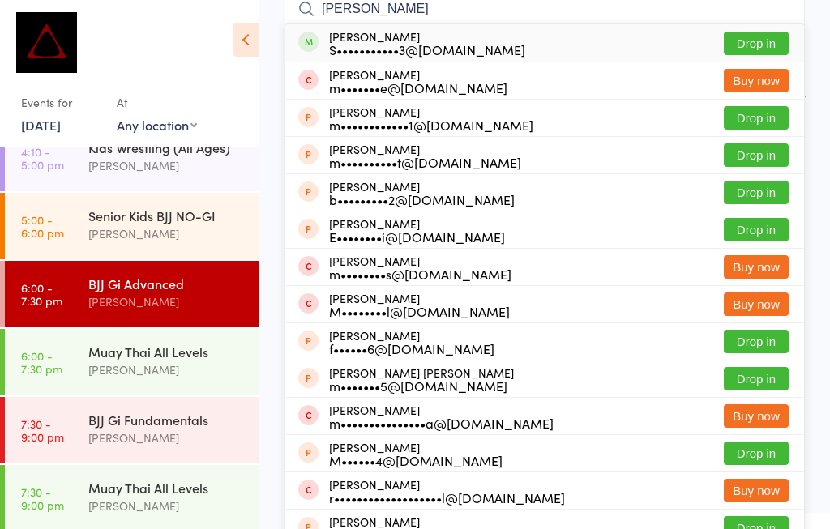
type input "[PERSON_NAME]"
click at [767, 37] on button "Drop in" at bounding box center [756, 44] width 65 height 24
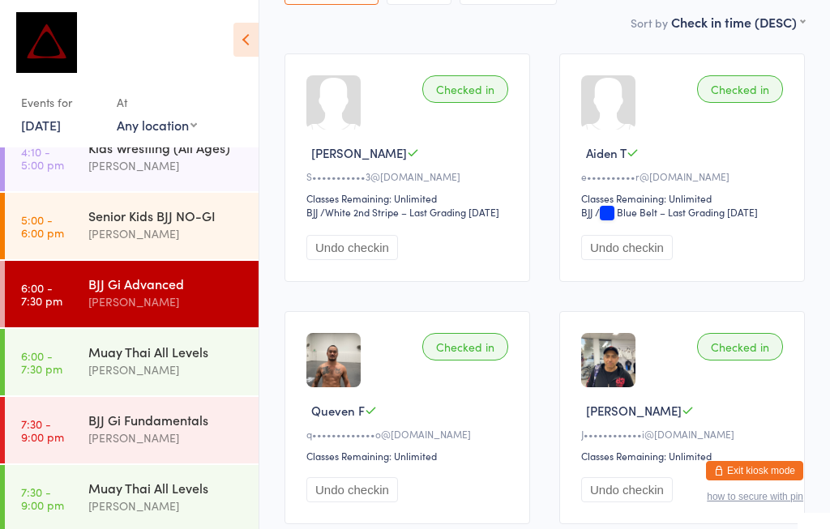
scroll to position [233, 0]
click at [124, 434] on div "[PERSON_NAME]" at bounding box center [166, 438] width 156 height 19
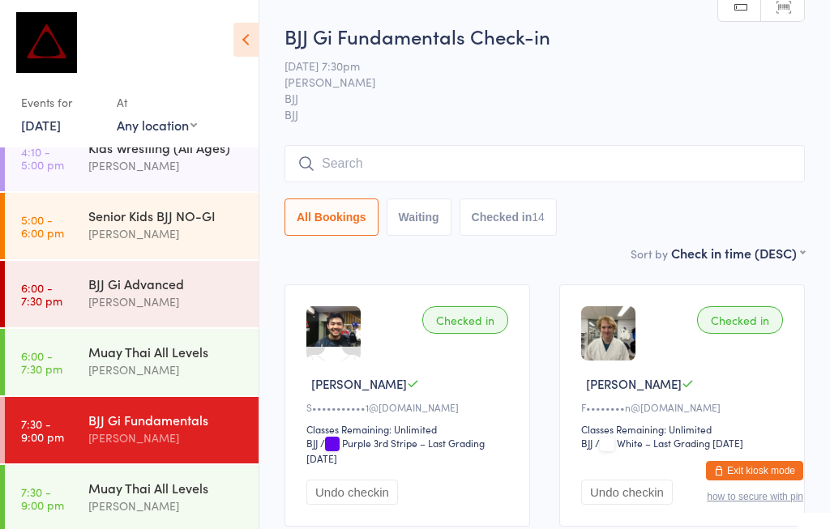
scroll to position [297, 0]
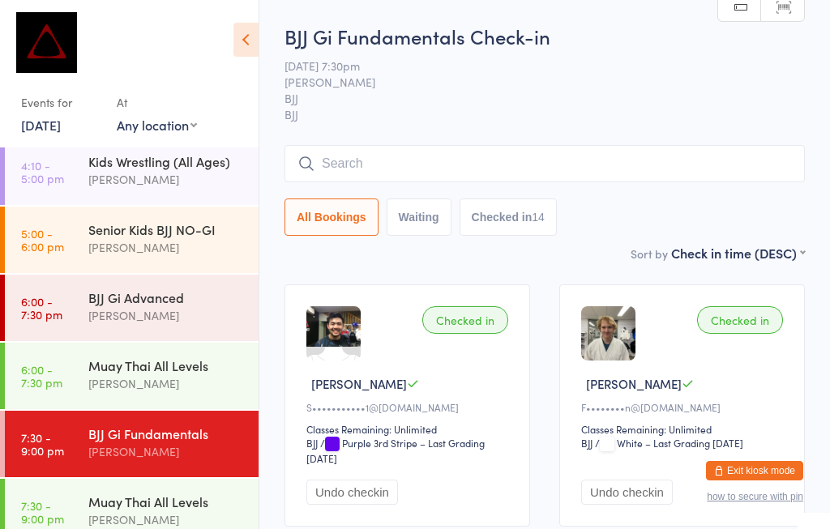
click at [186, 325] on div "[PERSON_NAME]" at bounding box center [166, 315] width 156 height 19
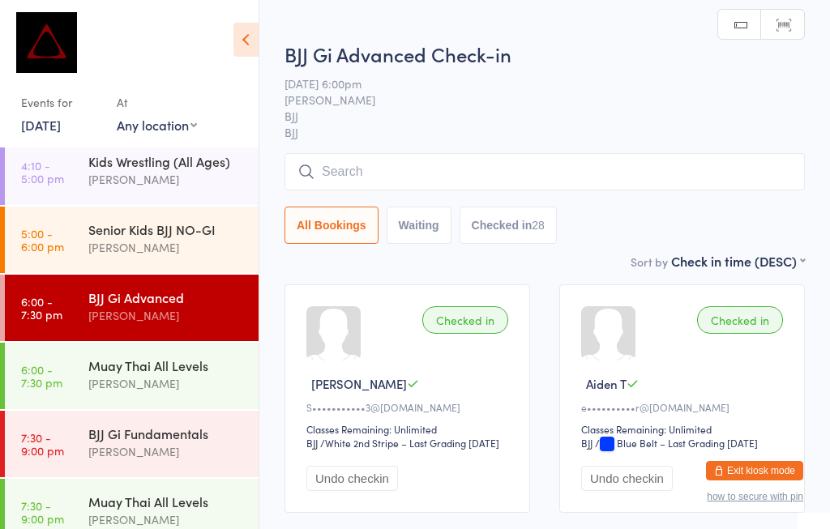
click at [492, 167] on input "search" at bounding box center [544, 171] width 520 height 37
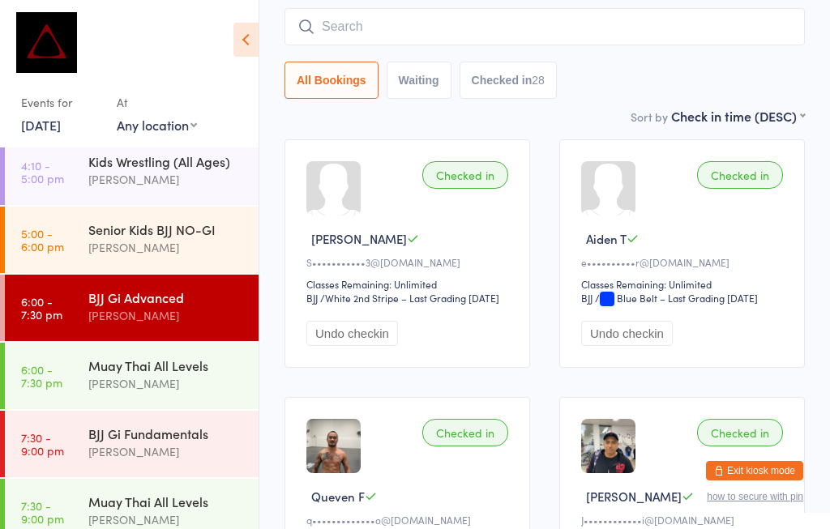
scroll to position [155, 0]
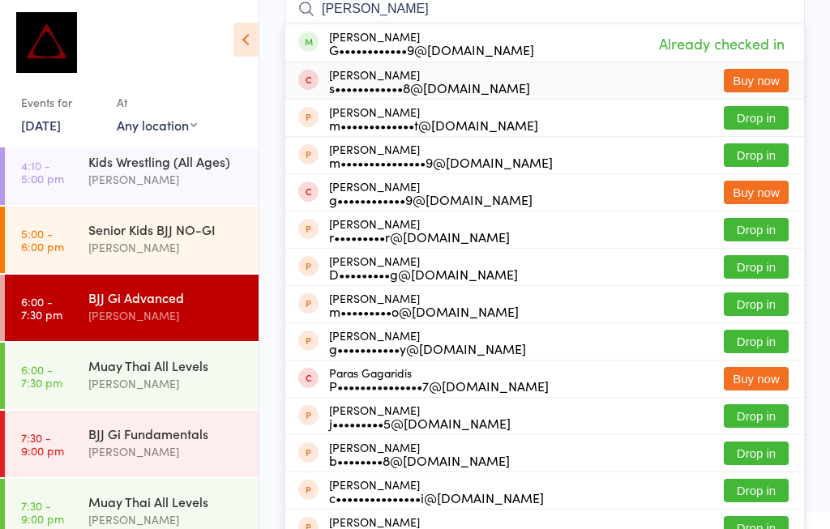
type input "[PERSON_NAME]"
click at [758, 72] on button "Buy now" at bounding box center [756, 81] width 65 height 24
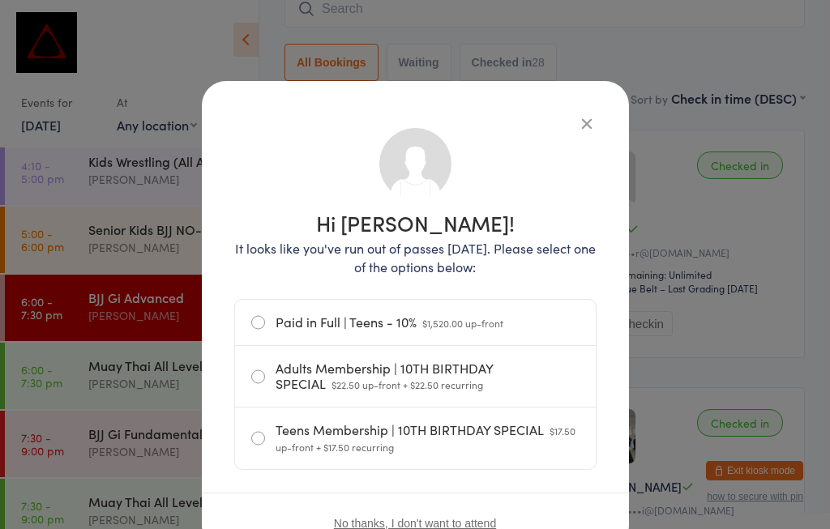
click at [595, 109] on div "Hi [PERSON_NAME]! It looks like you've run out of passes [DATE]. Please select …" at bounding box center [415, 315] width 427 height 469
click at [583, 131] on icon "button" at bounding box center [587, 123] width 18 height 18
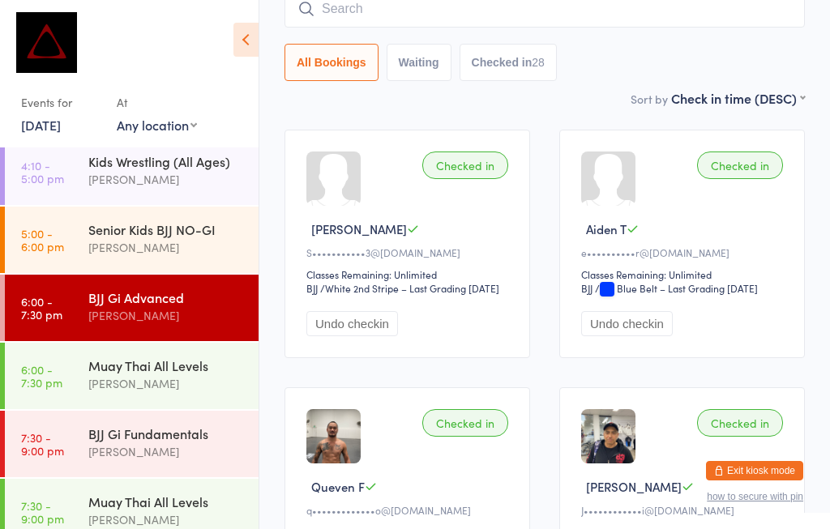
click at [487, 21] on input "search" at bounding box center [544, 8] width 520 height 37
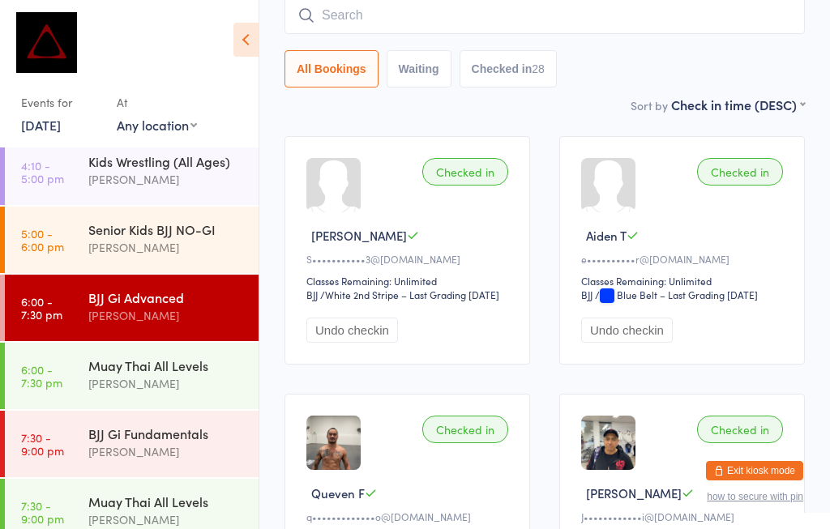
scroll to position [147, 0]
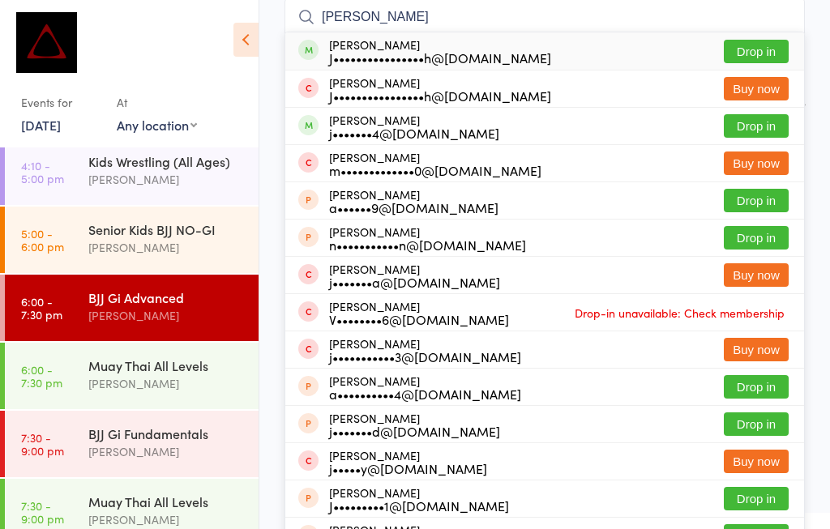
type input "[PERSON_NAME]"
click at [763, 44] on button "Drop in" at bounding box center [756, 52] width 65 height 24
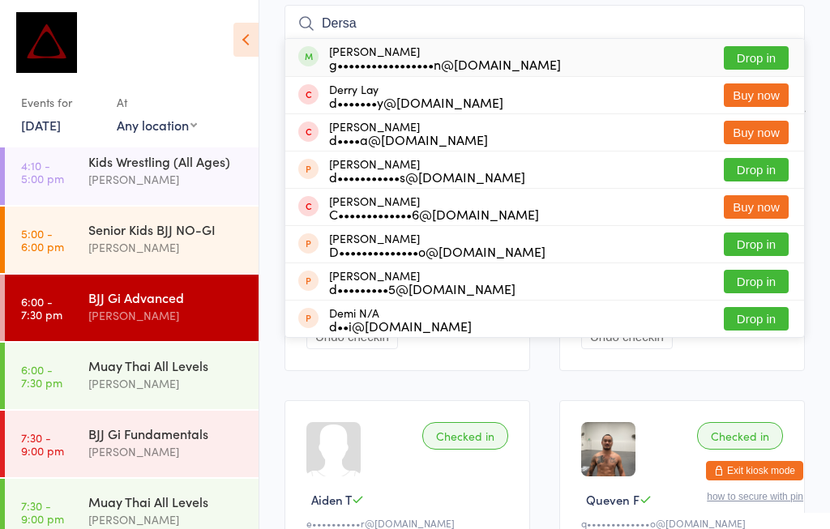
scroll to position [117, 0]
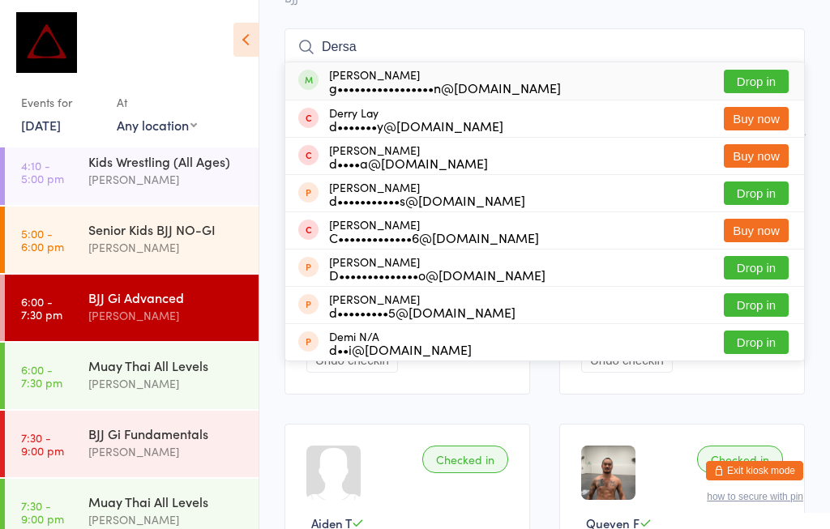
type input "Dersa"
click at [778, 75] on button "Drop in" at bounding box center [756, 82] width 65 height 24
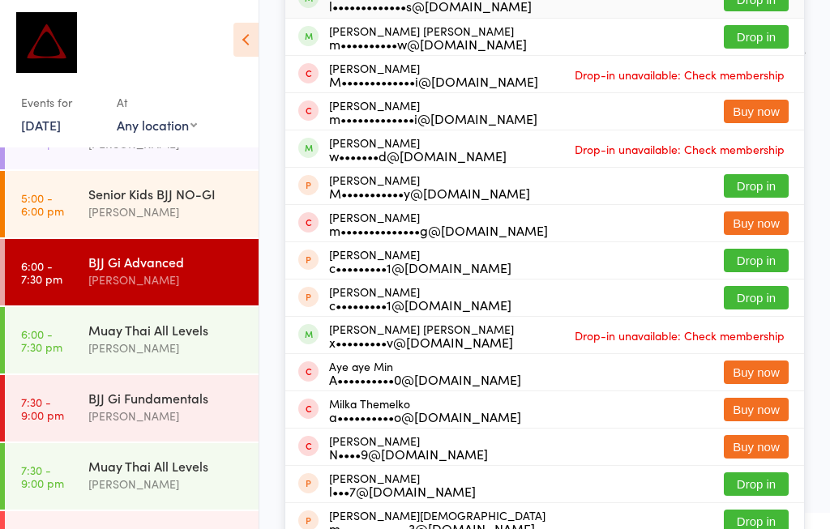
scroll to position [195, 0]
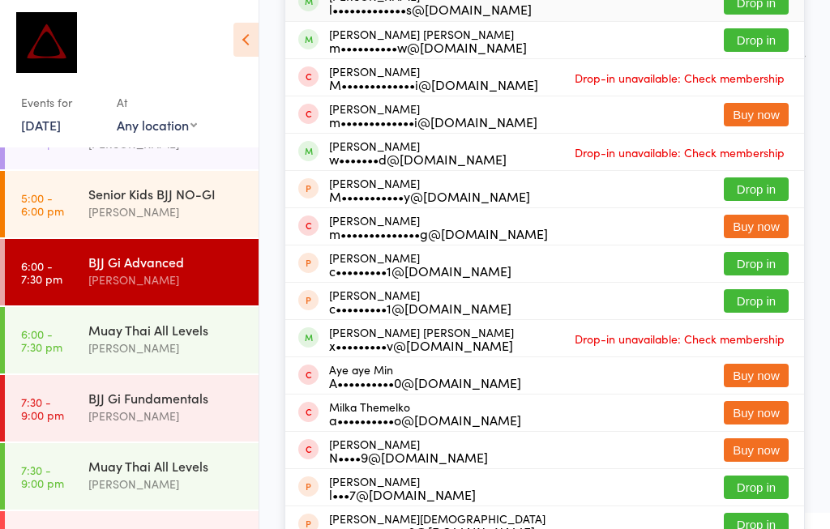
type input "[PERSON_NAME]"
click at [741, 43] on button "Drop in" at bounding box center [756, 40] width 65 height 24
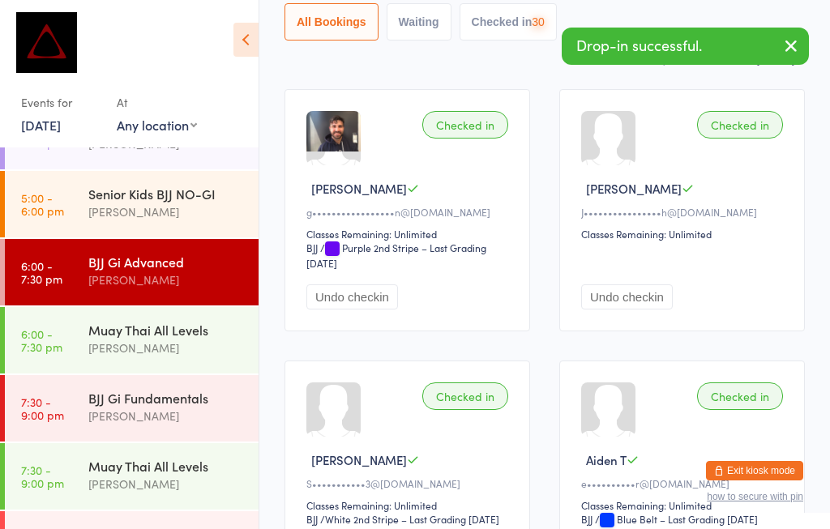
scroll to position [62, 0]
